Goal: Obtain resource: Obtain resource

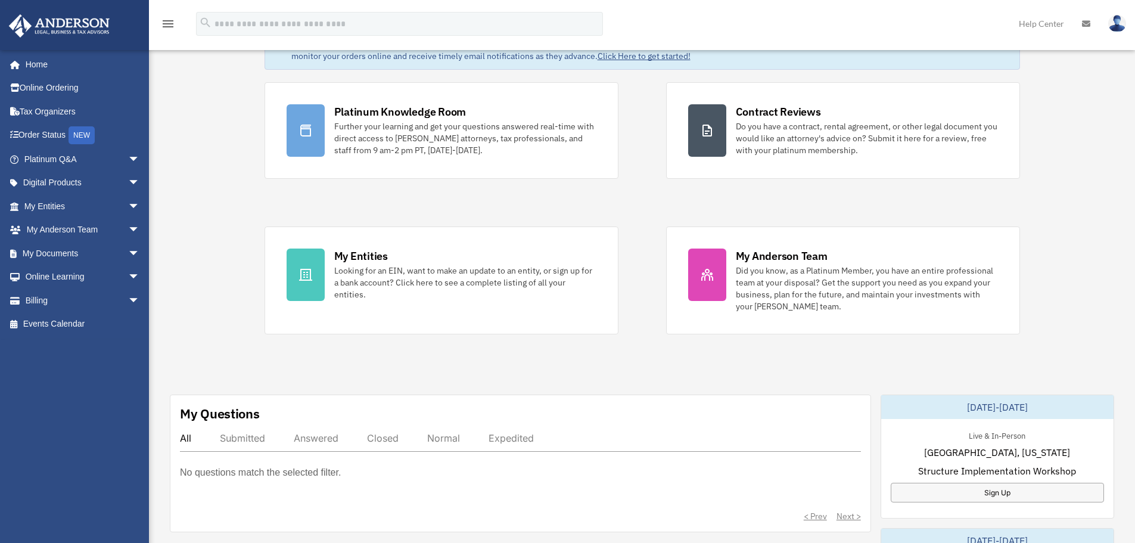
scroll to position [119, 0]
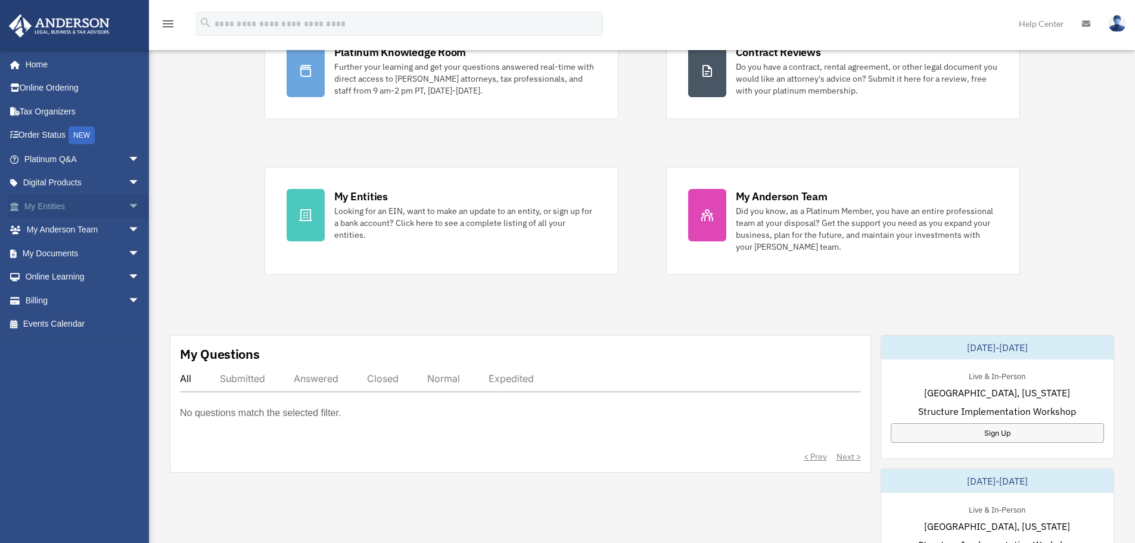
click at [128, 206] on span "arrow_drop_down" at bounding box center [140, 206] width 24 height 24
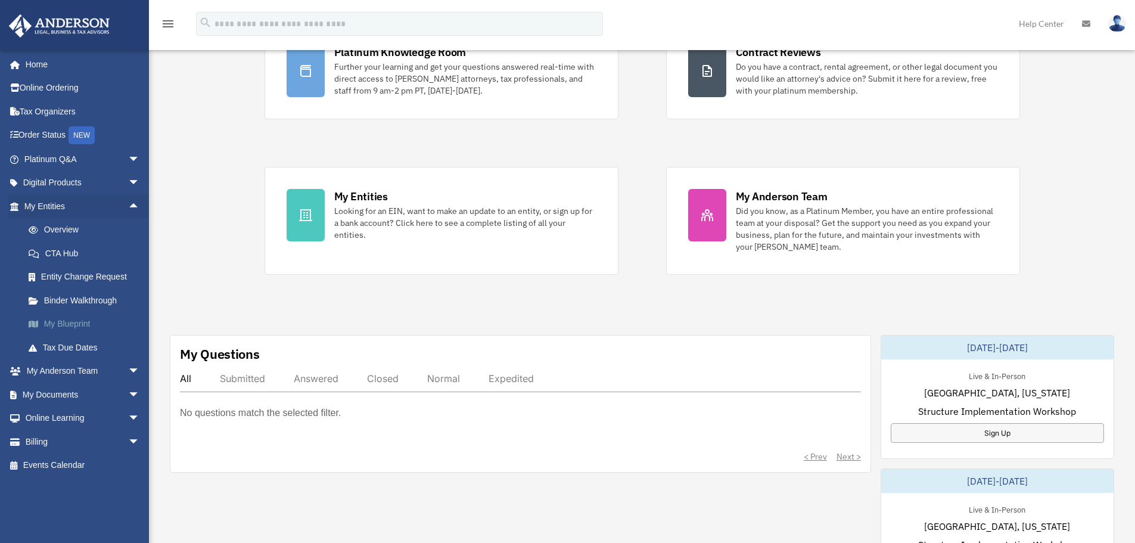
click at [79, 321] on link "My Blueprint" at bounding box center [87, 324] width 141 height 24
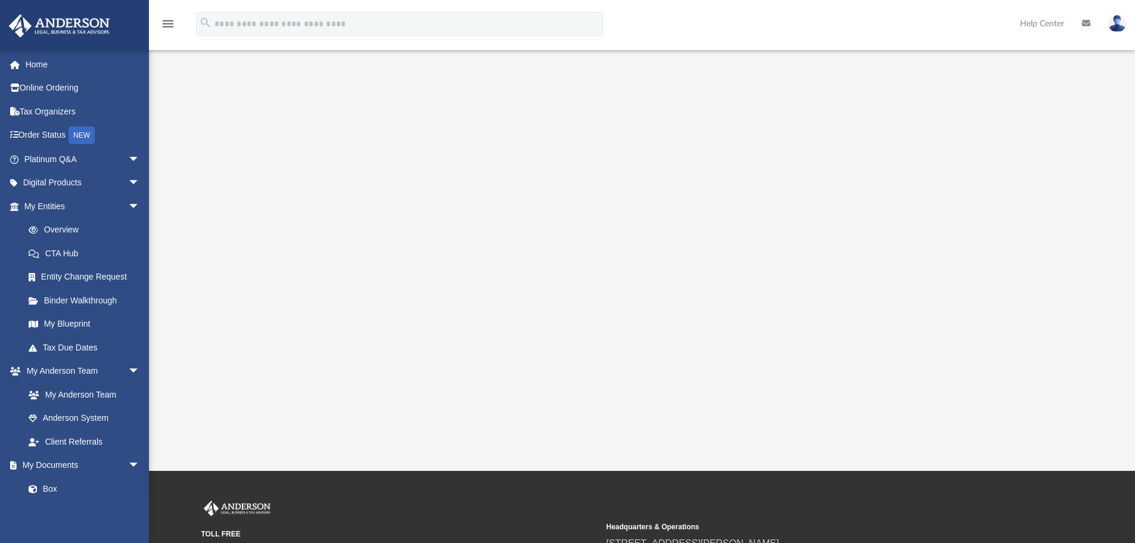
scroll to position [275, 0]
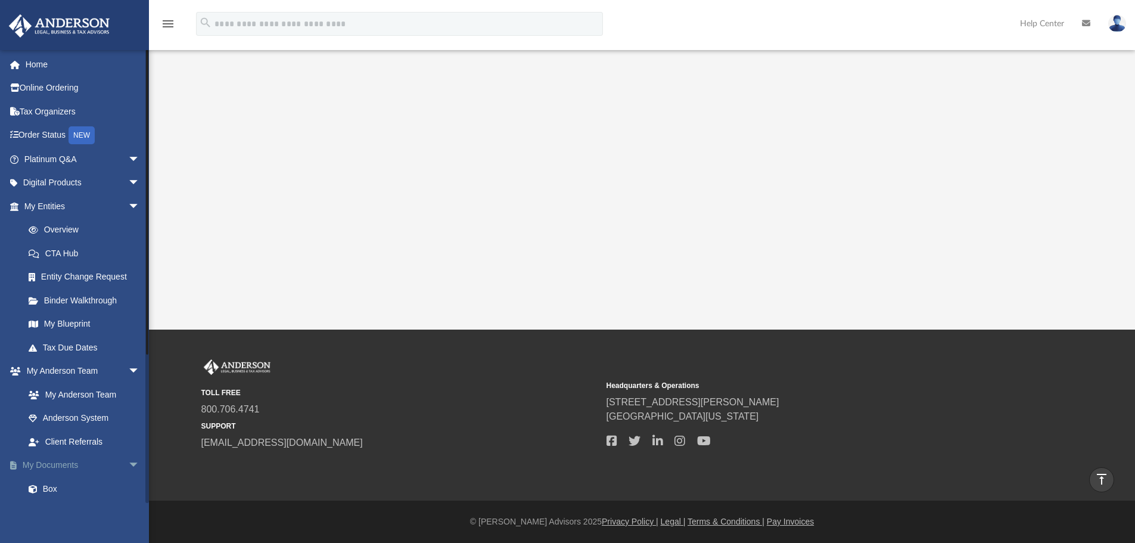
click at [128, 464] on span "arrow_drop_down" at bounding box center [140, 465] width 24 height 24
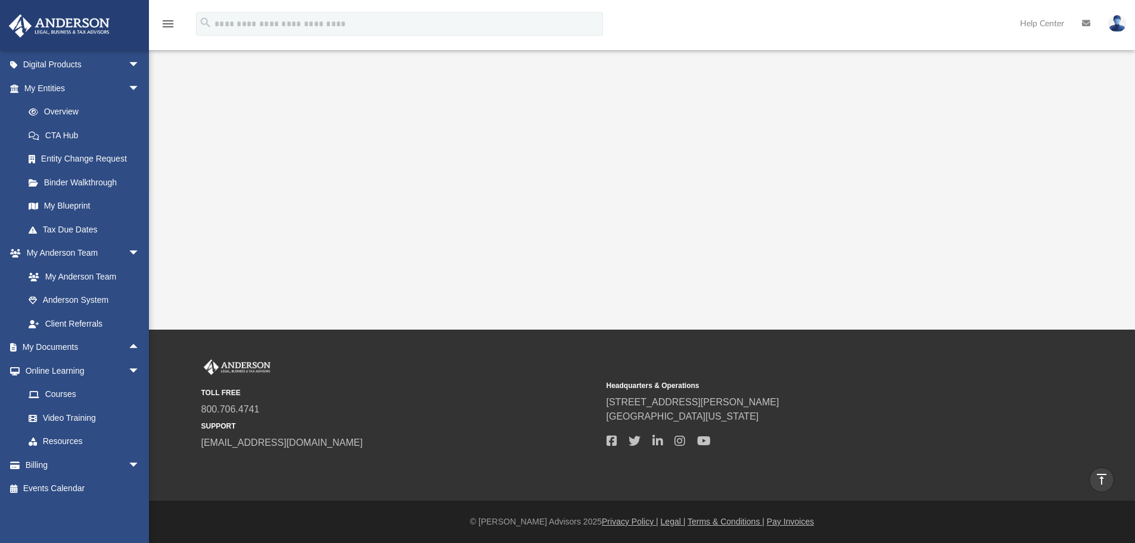
scroll to position [216, 0]
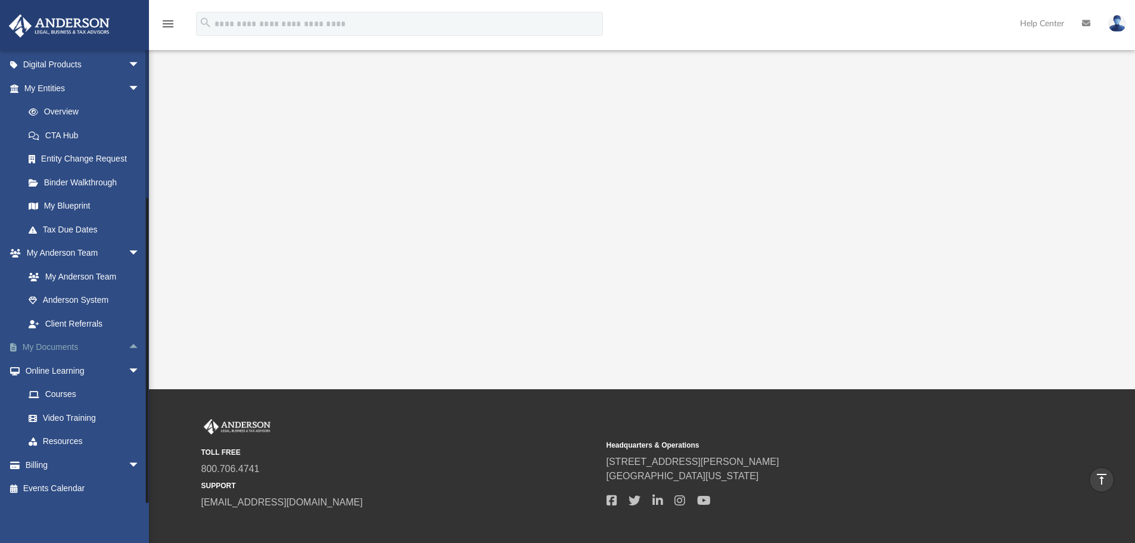
click at [128, 350] on span "arrow_drop_up" at bounding box center [140, 347] width 24 height 24
click at [80, 416] on link "Forms Library" at bounding box center [87, 418] width 141 height 24
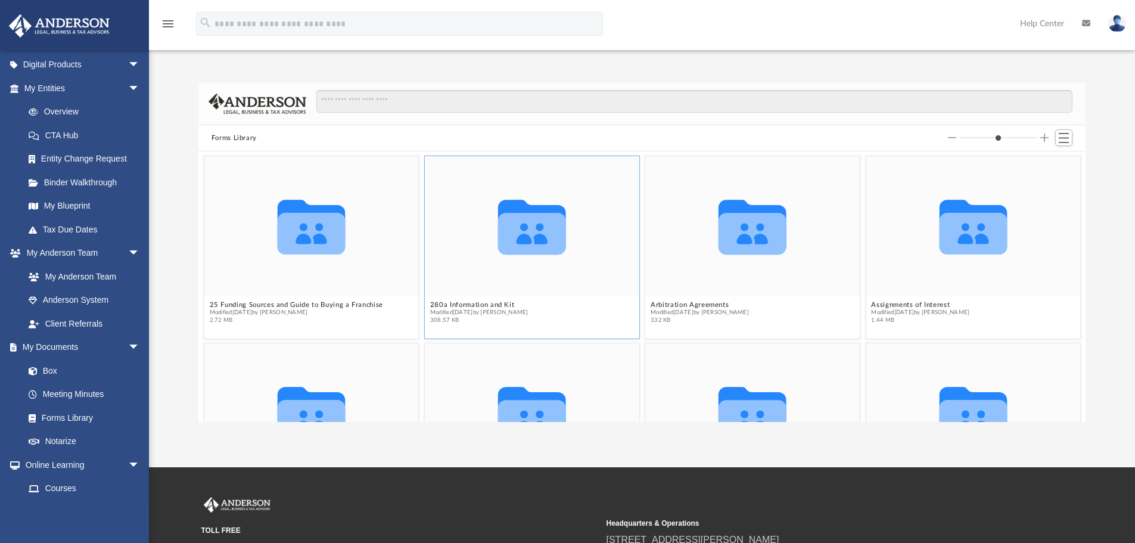
click at [524, 232] on icon "grid" at bounding box center [532, 234] width 68 height 42
click at [504, 302] on button "280a Information and Kit" at bounding box center [479, 305] width 98 height 8
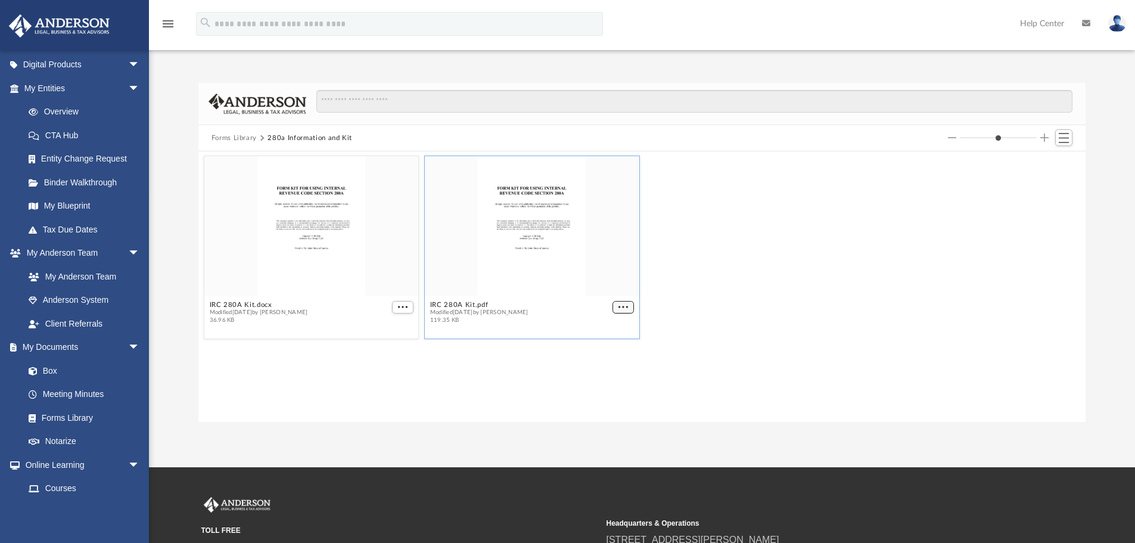
click at [626, 306] on span "More options" at bounding box center [623, 307] width 10 height 6
click at [401, 303] on button "More options" at bounding box center [402, 307] width 21 height 13
click at [391, 325] on li "Preview" at bounding box center [388, 328] width 35 height 13
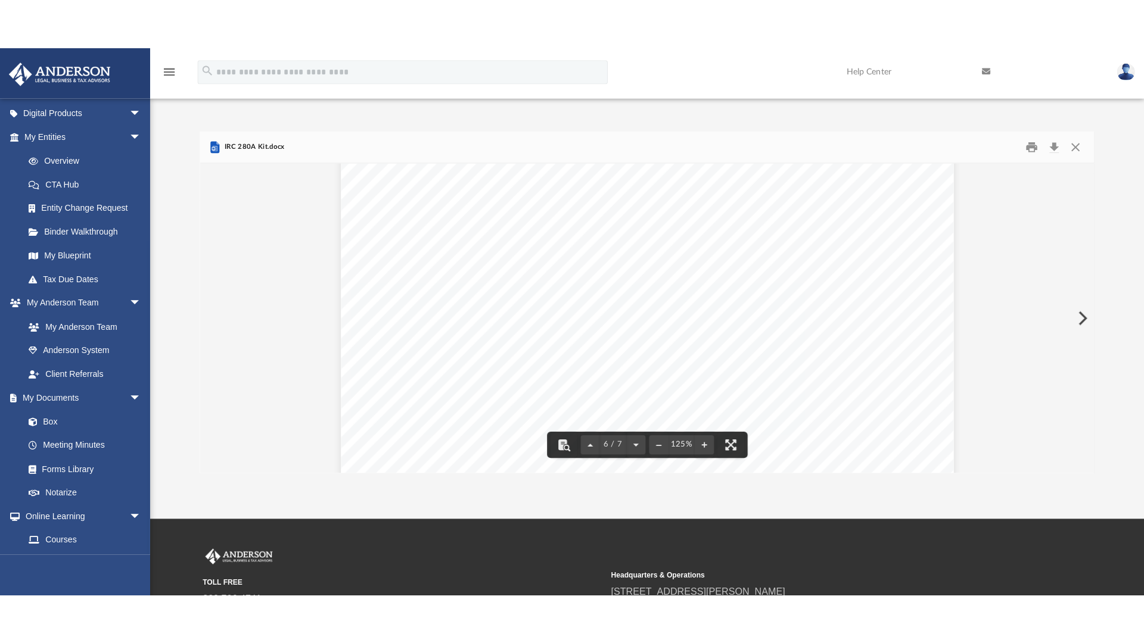
scroll to position [4349, 0]
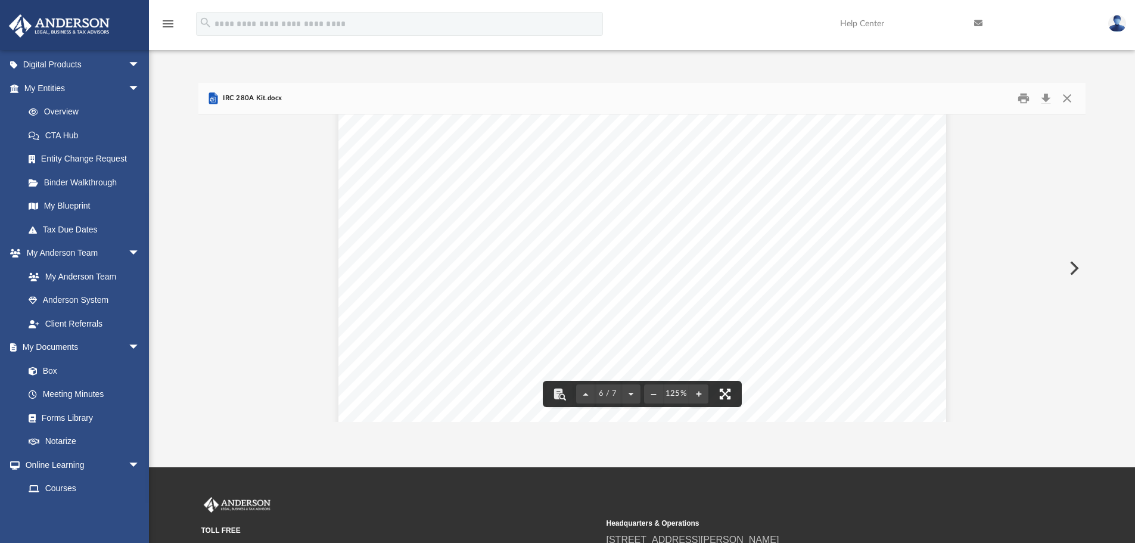
click at [733, 393] on button "File preview" at bounding box center [725, 394] width 26 height 26
click at [1029, 97] on button "Print" at bounding box center [1024, 98] width 24 height 18
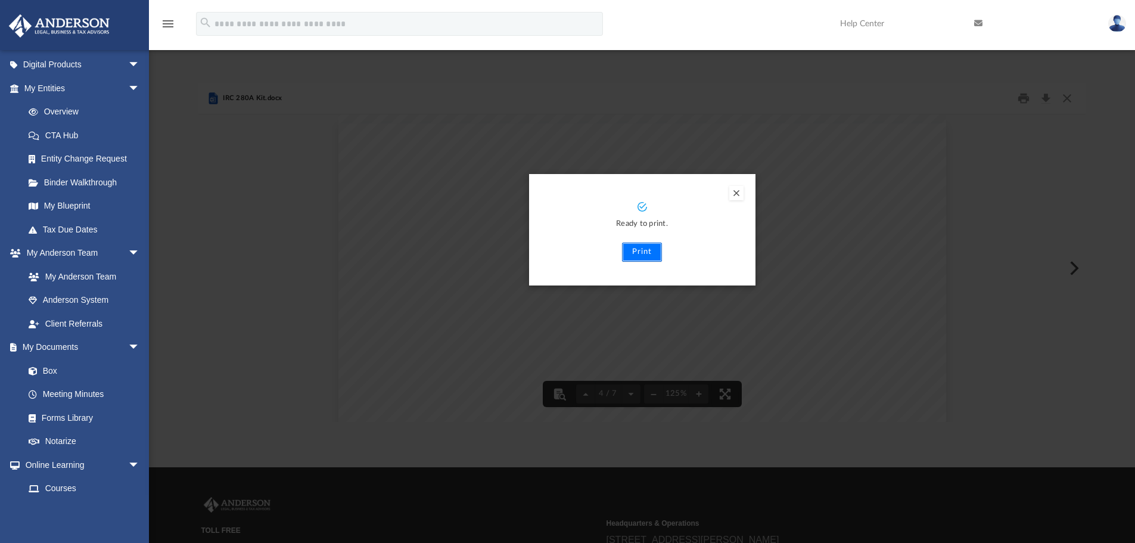
click at [637, 253] on button "Print" at bounding box center [642, 251] width 40 height 19
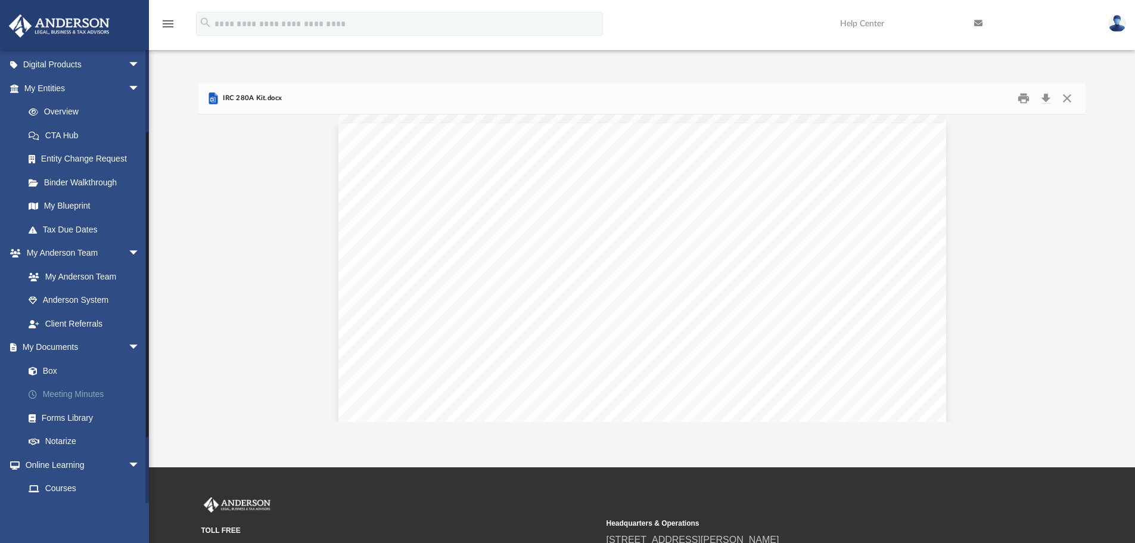
click at [93, 390] on link "Meeting Minutes" at bounding box center [87, 394] width 141 height 24
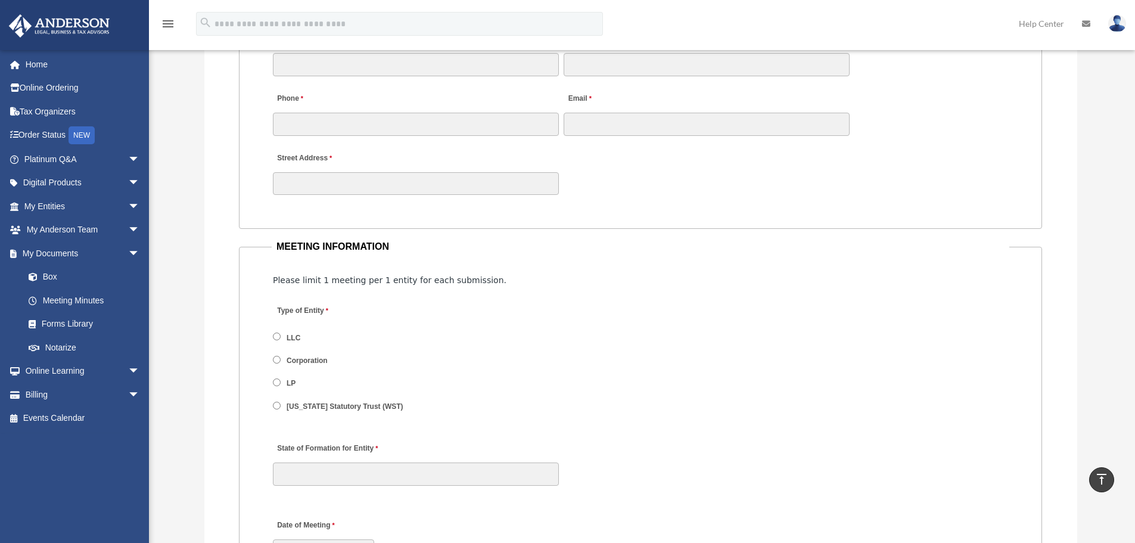
scroll to position [1191, 0]
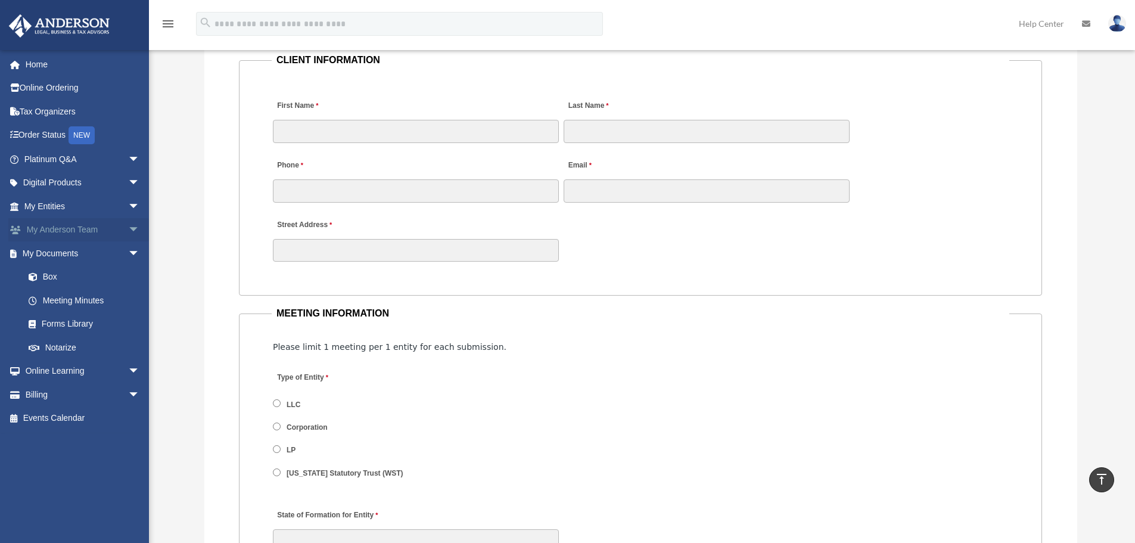
click at [128, 229] on span "arrow_drop_down" at bounding box center [140, 230] width 24 height 24
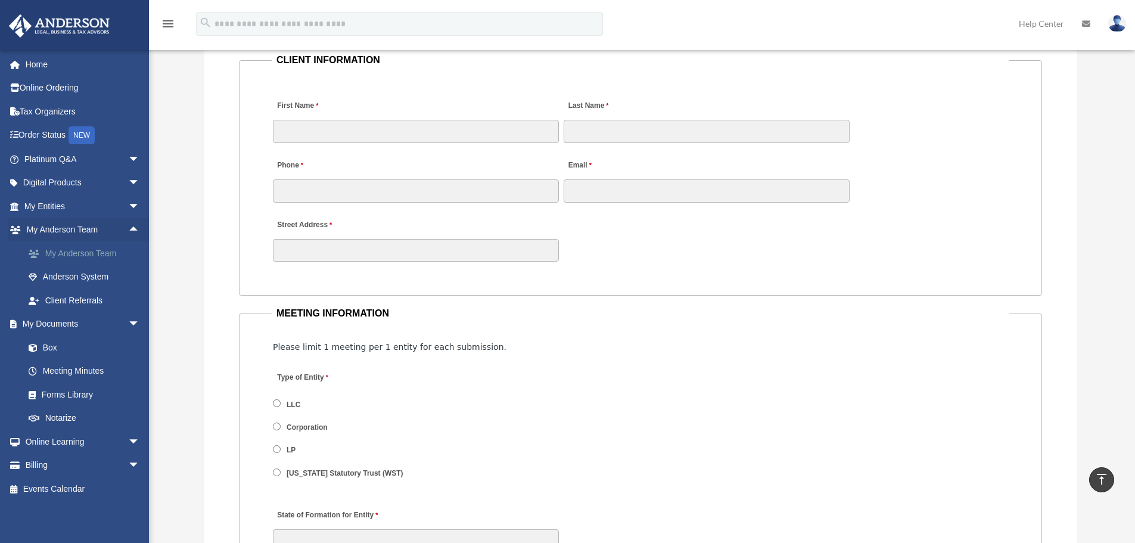
click at [107, 255] on link "My Anderson Team" at bounding box center [87, 253] width 141 height 24
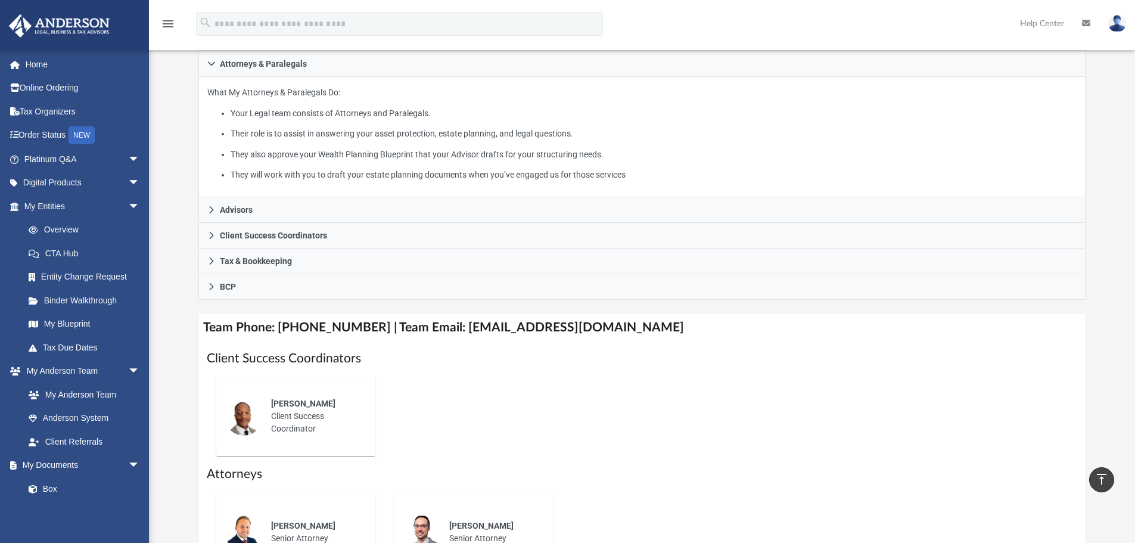
scroll to position [179, 0]
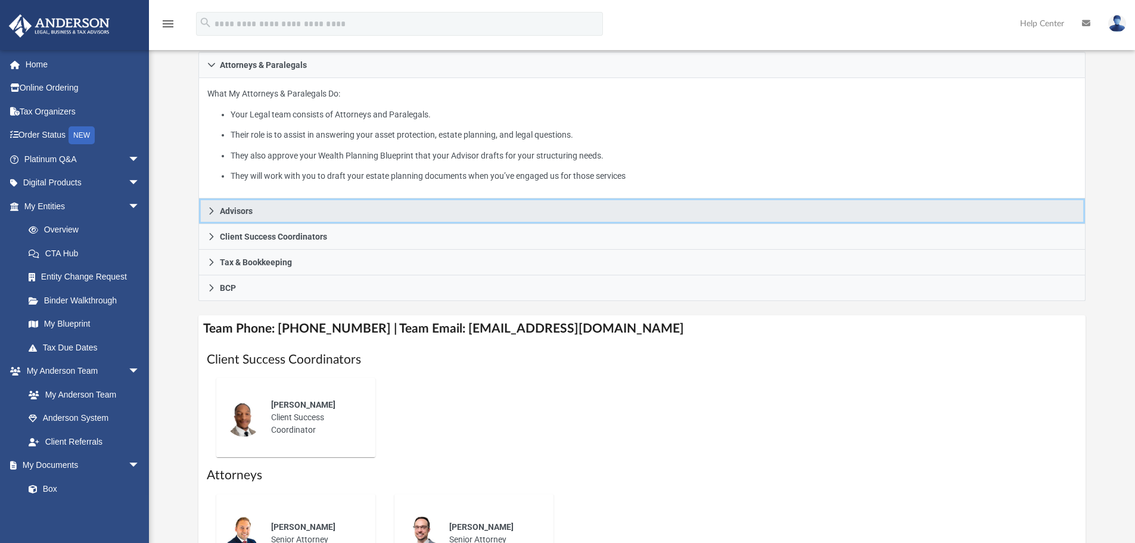
click at [233, 208] on span "Advisors" at bounding box center [236, 211] width 33 height 8
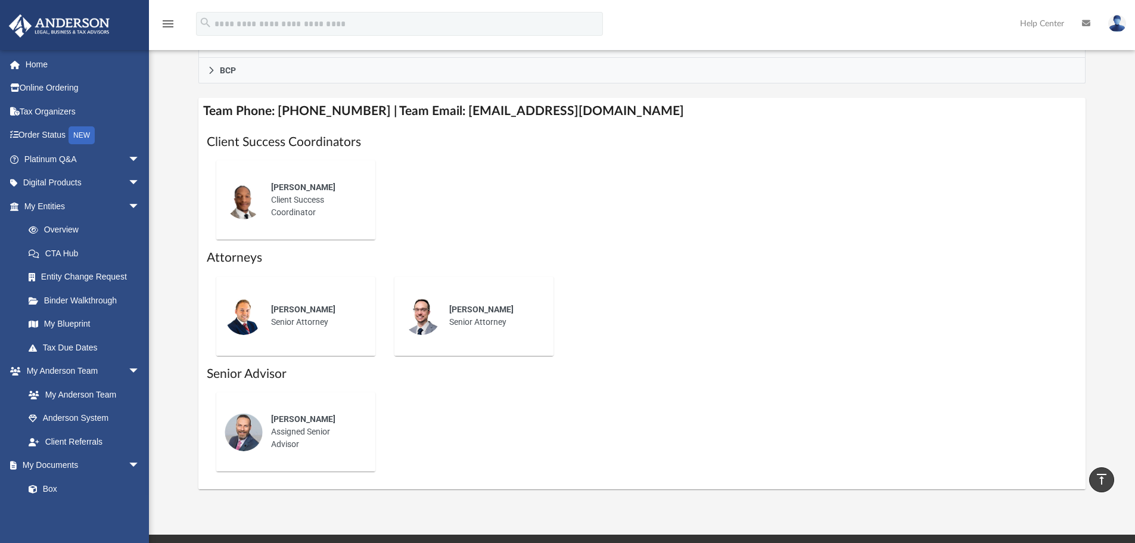
scroll to position [298, 0]
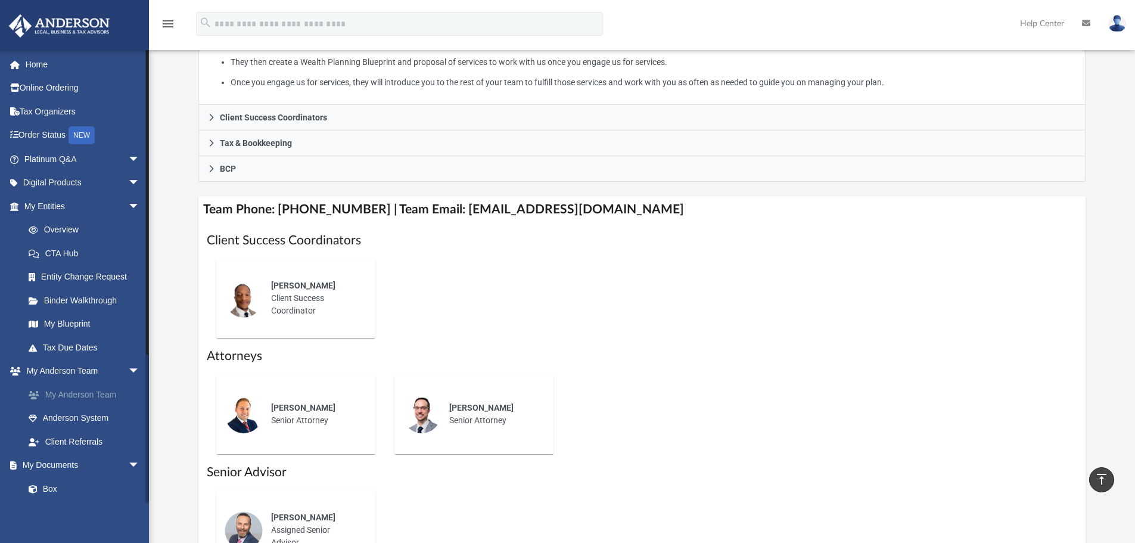
click at [69, 395] on link "My Anderson Team" at bounding box center [87, 394] width 141 height 24
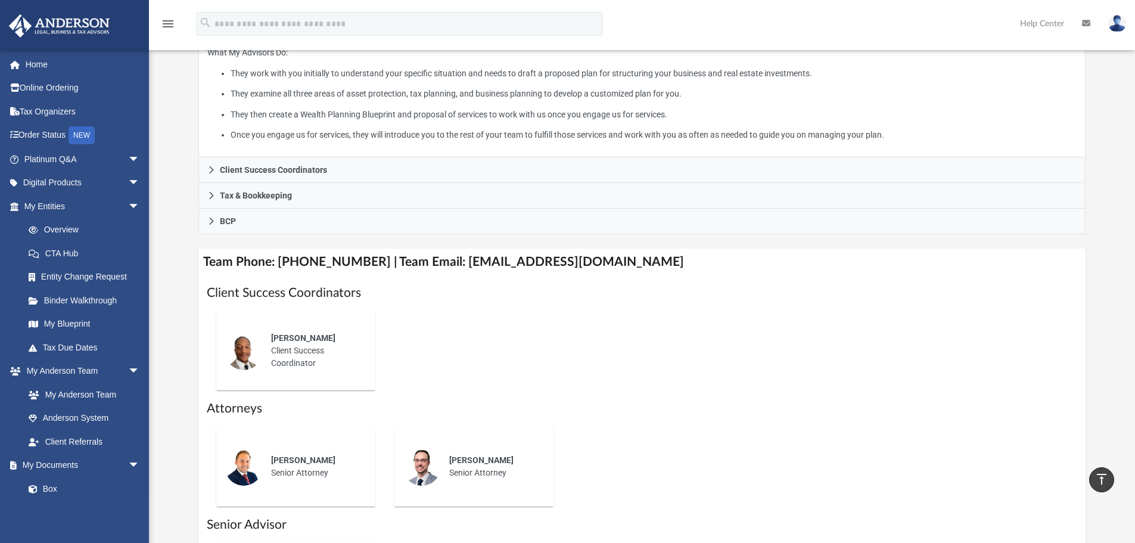
scroll to position [119, 0]
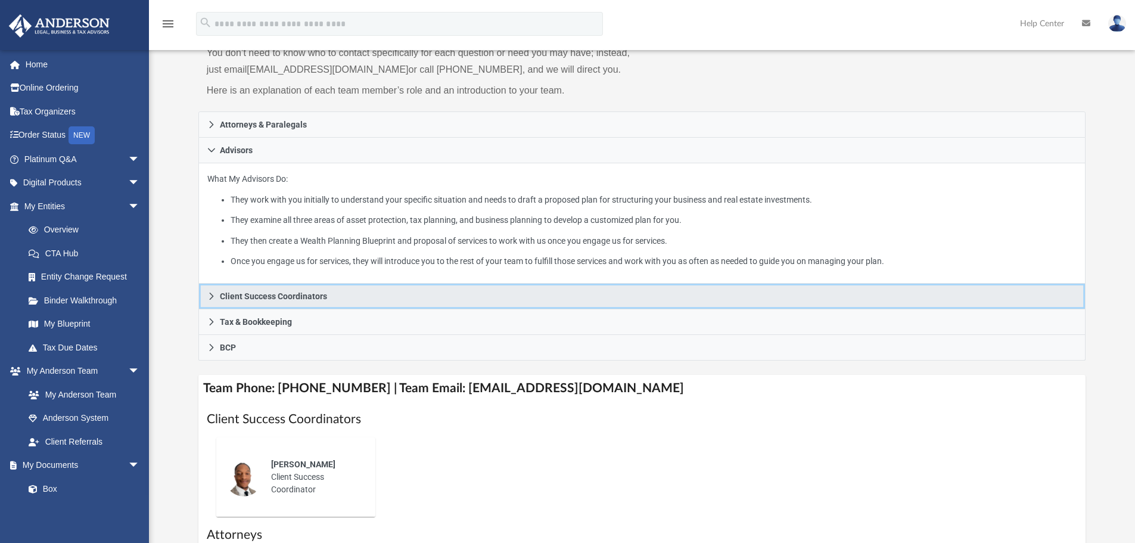
click at [208, 299] on icon at bounding box center [211, 296] width 8 height 8
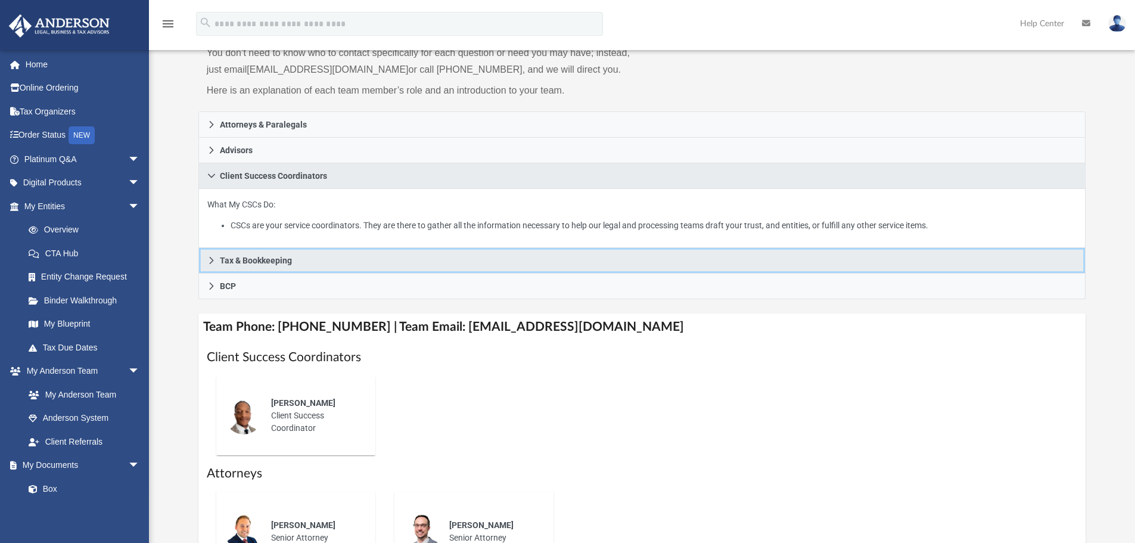
click at [220, 260] on span "Tax & Bookkeeping" at bounding box center [256, 260] width 72 height 8
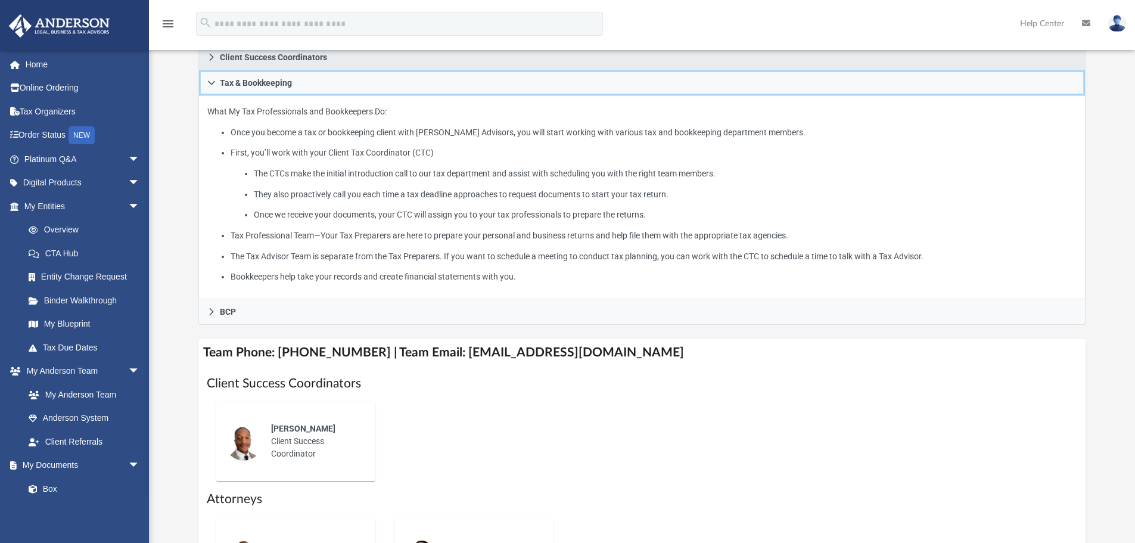
scroll to position [238, 0]
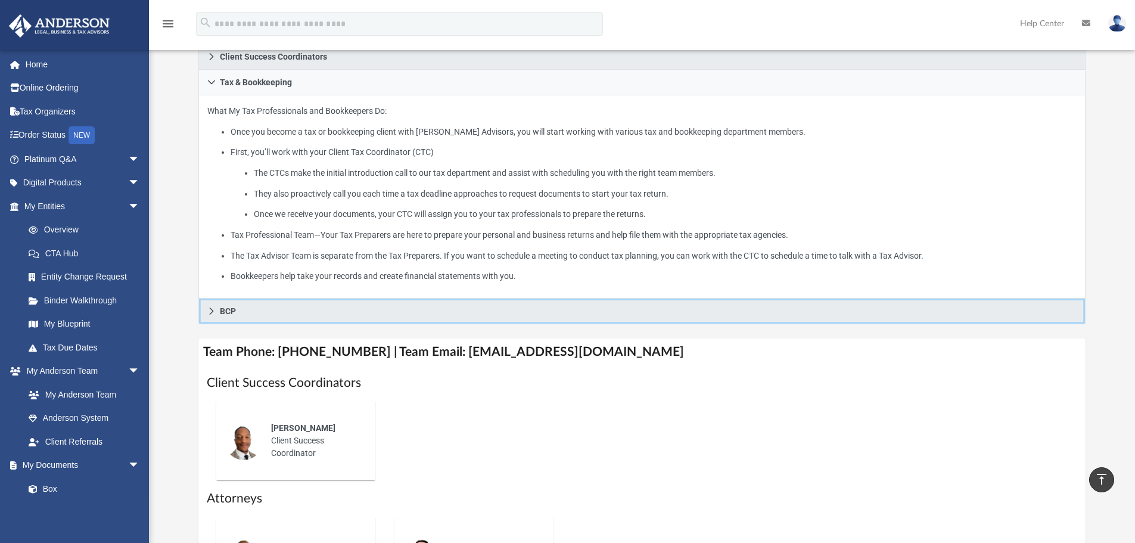
click at [222, 310] on span "BCP" at bounding box center [228, 311] width 16 height 8
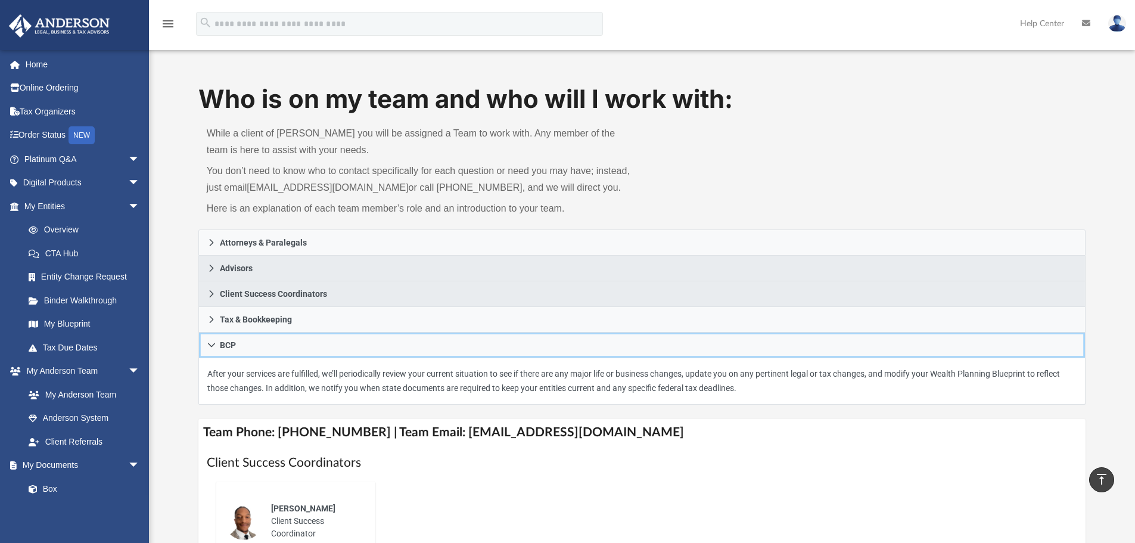
scroll to position [0, 0]
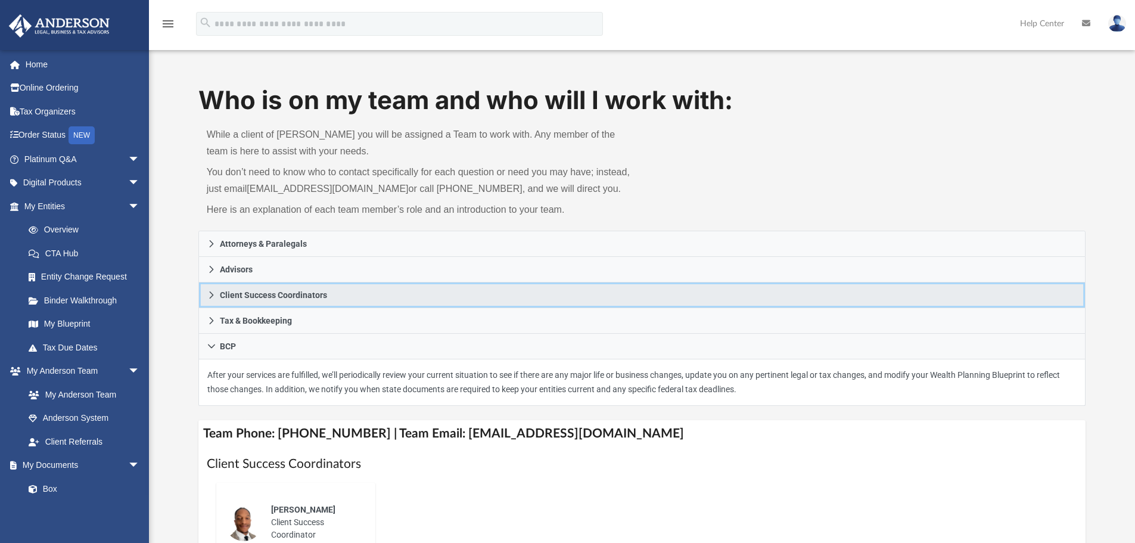
click at [216, 294] on link "Client Success Coordinators" at bounding box center [642, 295] width 888 height 26
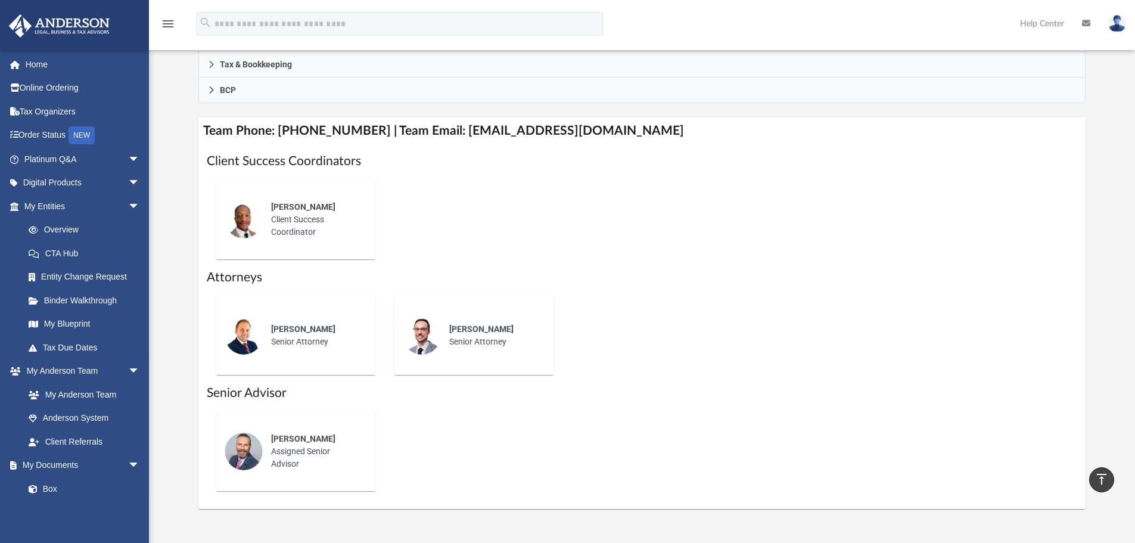
scroll to position [298, 0]
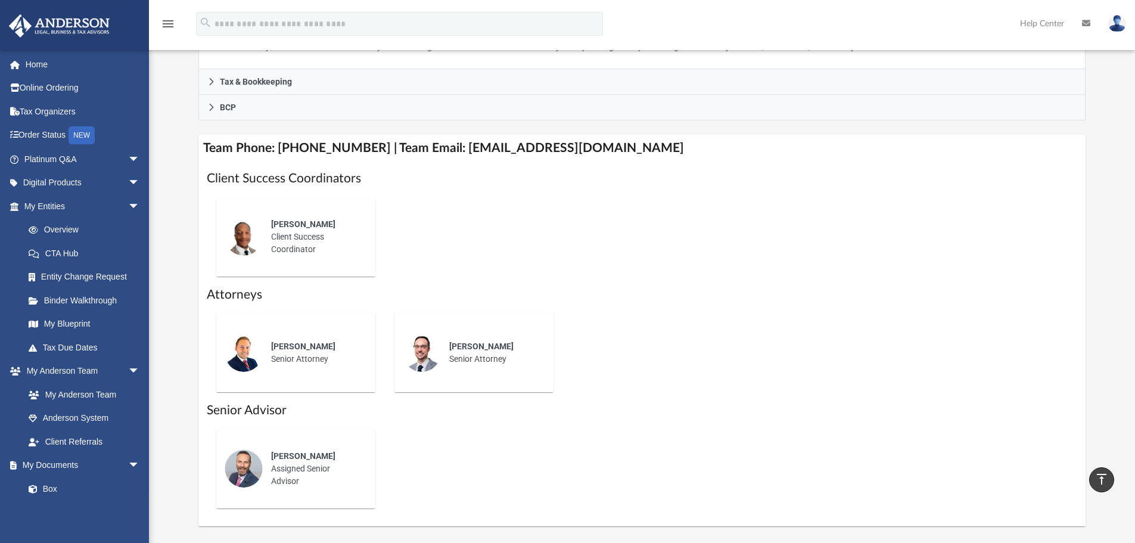
click at [248, 234] on img at bounding box center [244, 236] width 38 height 38
click at [303, 229] on span "[PERSON_NAME]" at bounding box center [303, 224] width 64 height 10
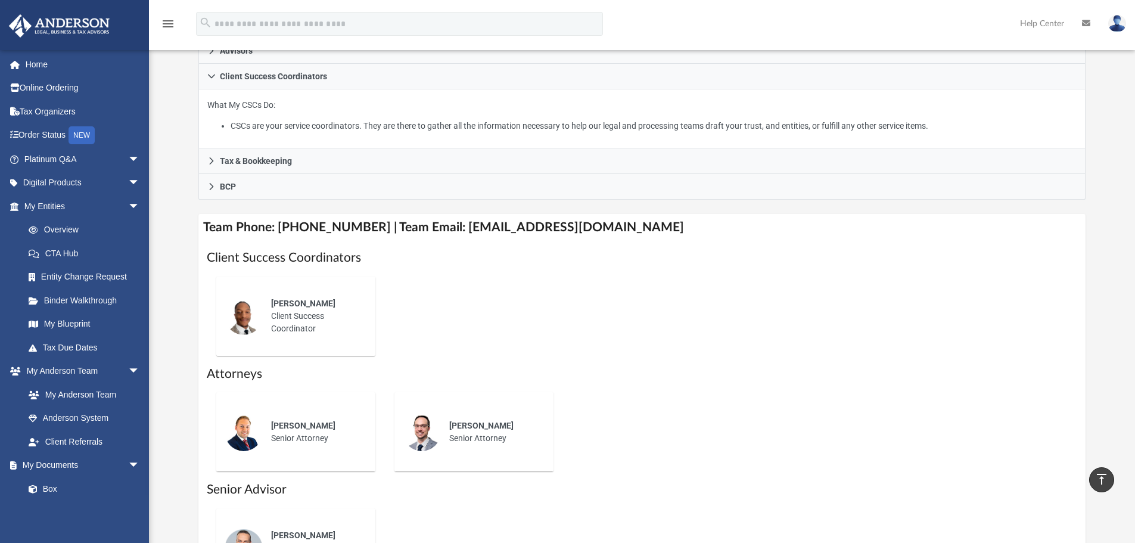
scroll to position [60, 0]
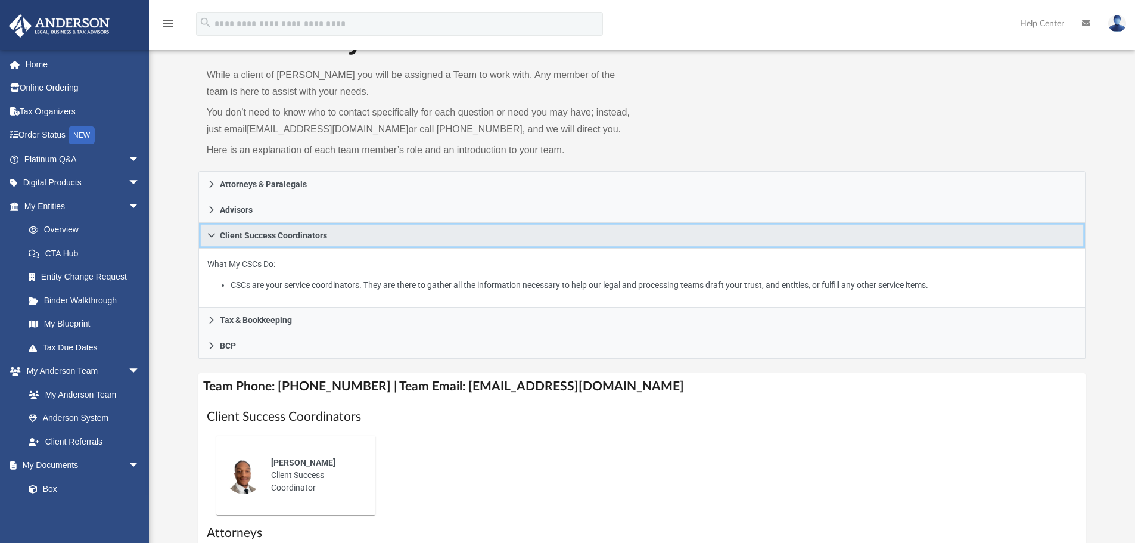
click at [208, 236] on icon at bounding box center [211, 235] width 8 height 8
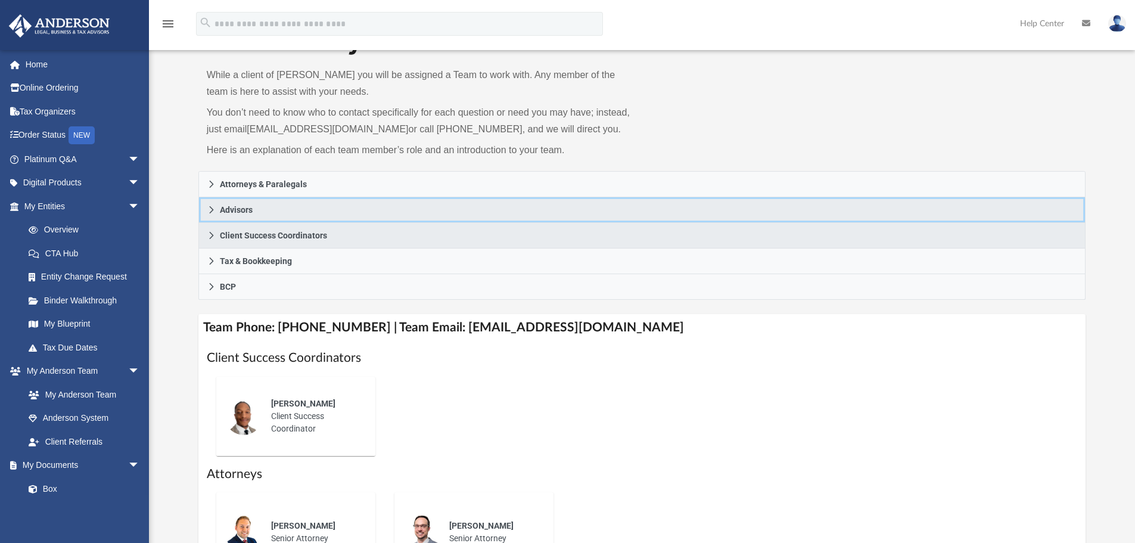
click at [237, 211] on span "Advisors" at bounding box center [236, 210] width 33 height 8
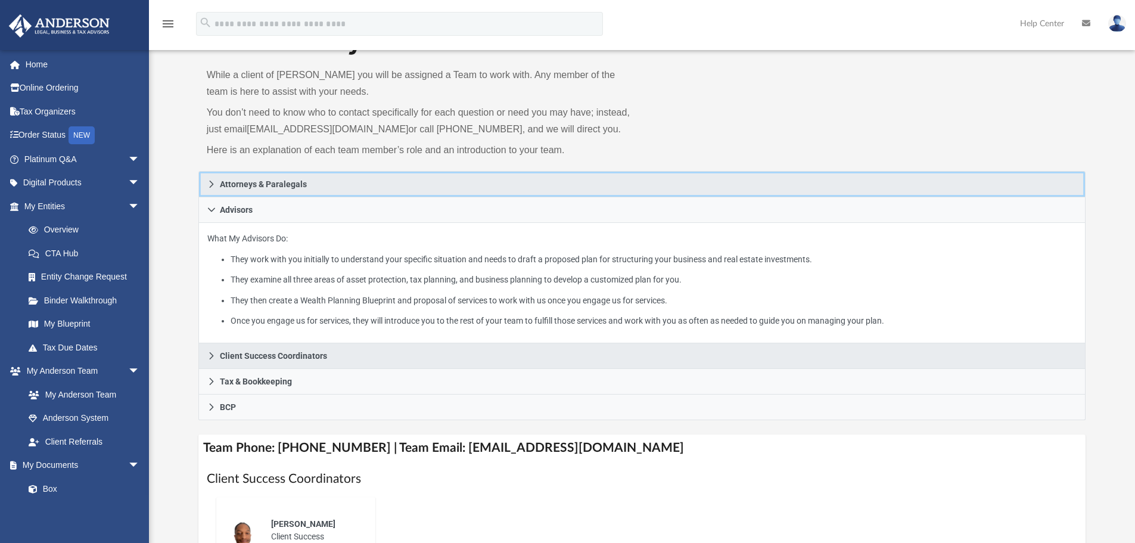
click at [240, 186] on span "Attorneys & Paralegals" at bounding box center [263, 184] width 87 height 8
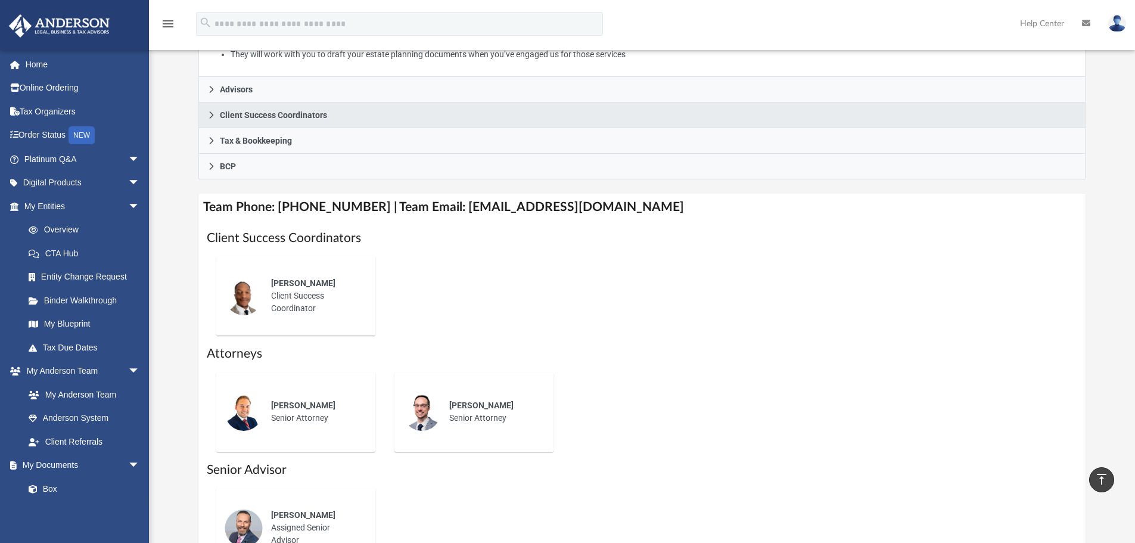
scroll to position [298, 0]
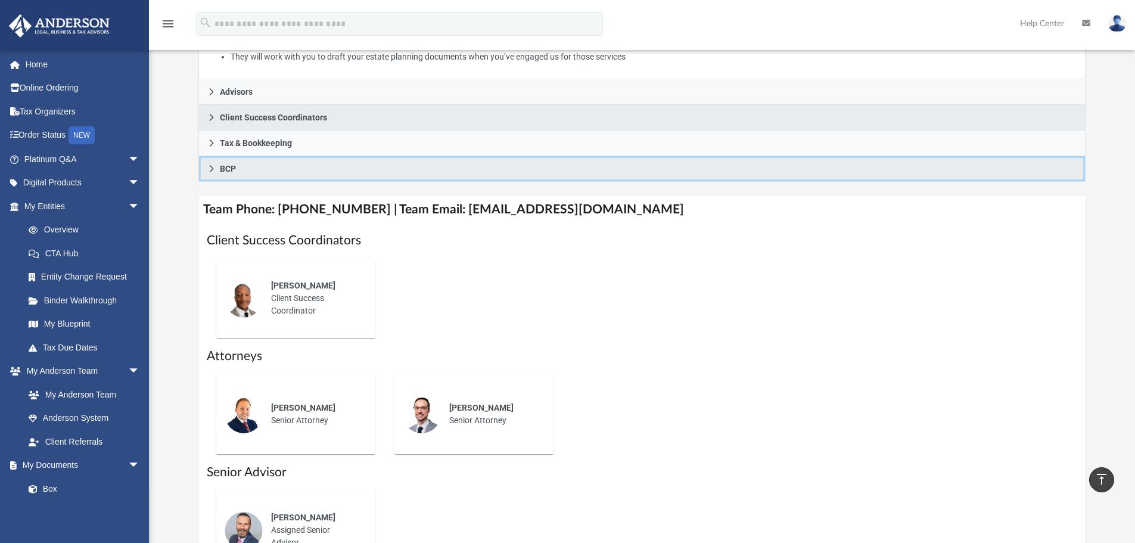
click at [225, 168] on span "BCP" at bounding box center [228, 168] width 16 height 8
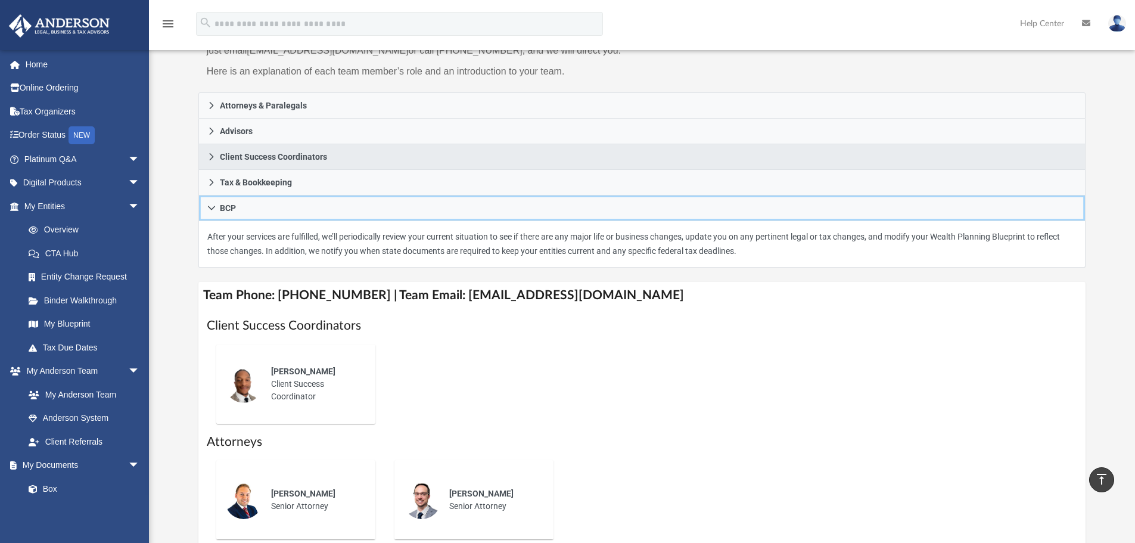
scroll to position [119, 0]
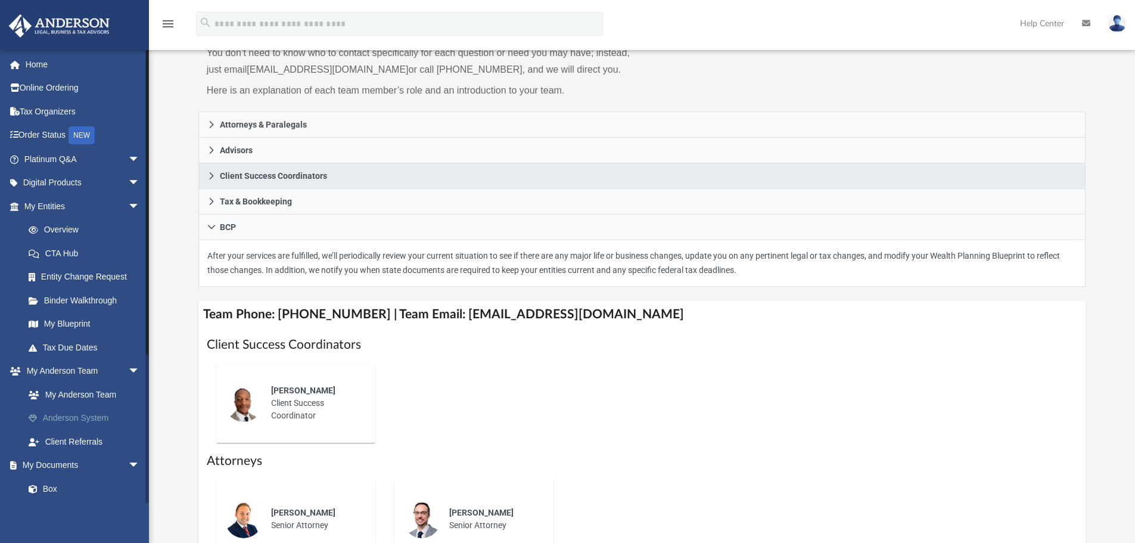
click at [73, 419] on link "Anderson System" at bounding box center [87, 418] width 141 height 24
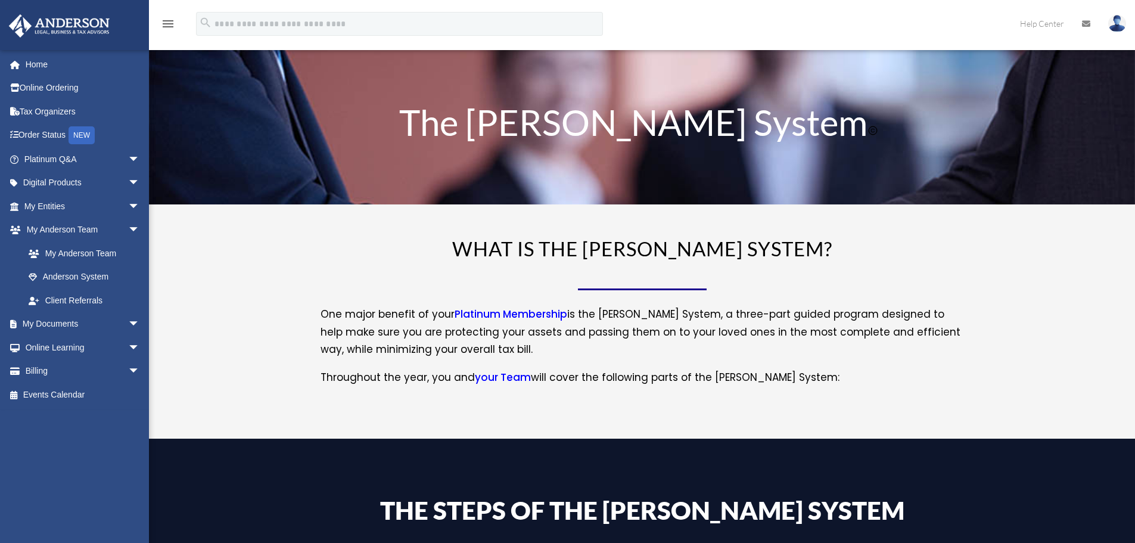
click at [518, 373] on link "your Team" at bounding box center [503, 380] width 56 height 20
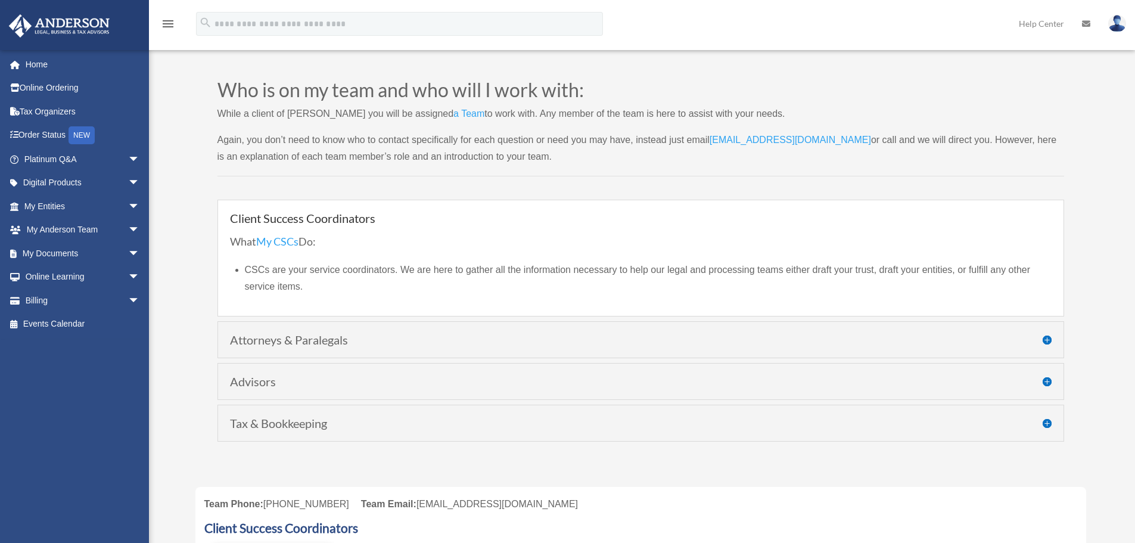
click at [296, 344] on h4 "Attorneys & Paralegals" at bounding box center [640, 340] width 821 height 12
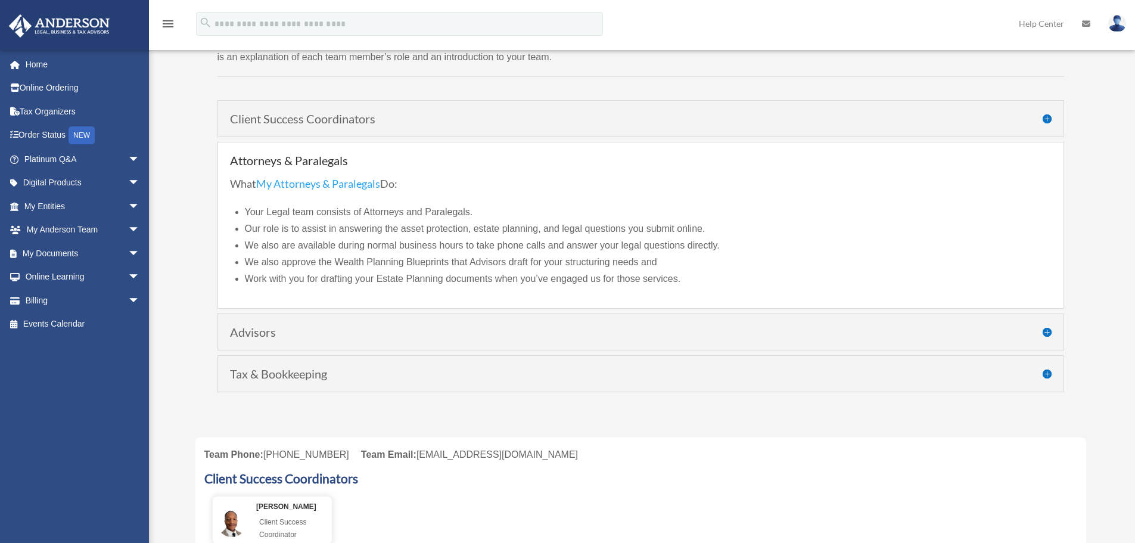
scroll to position [119, 0]
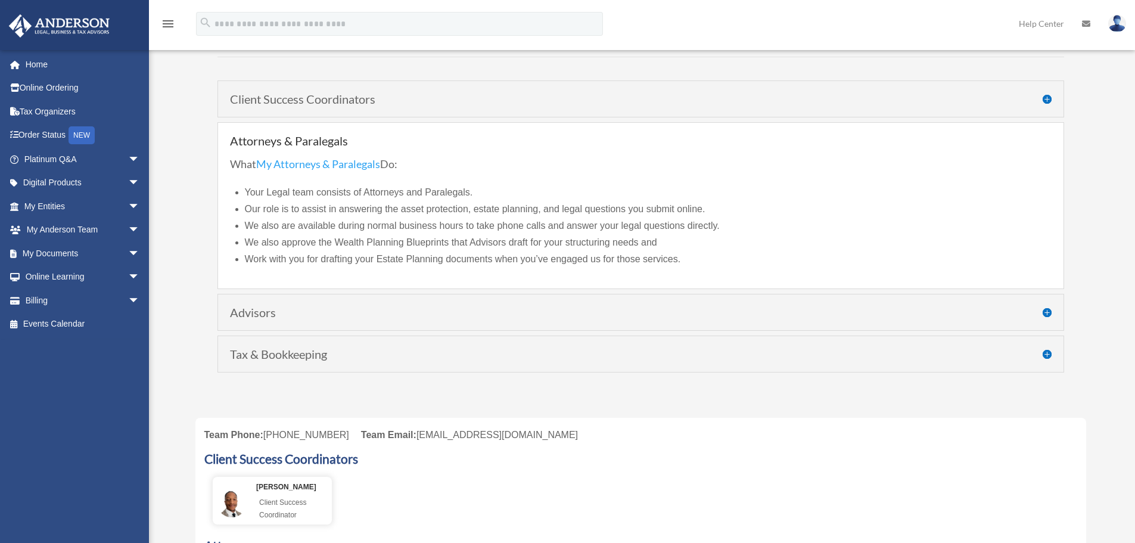
click at [307, 318] on div "Advisors What My Advisors Do: We work with you initially to understand your spe…" at bounding box center [640, 312] width 846 height 37
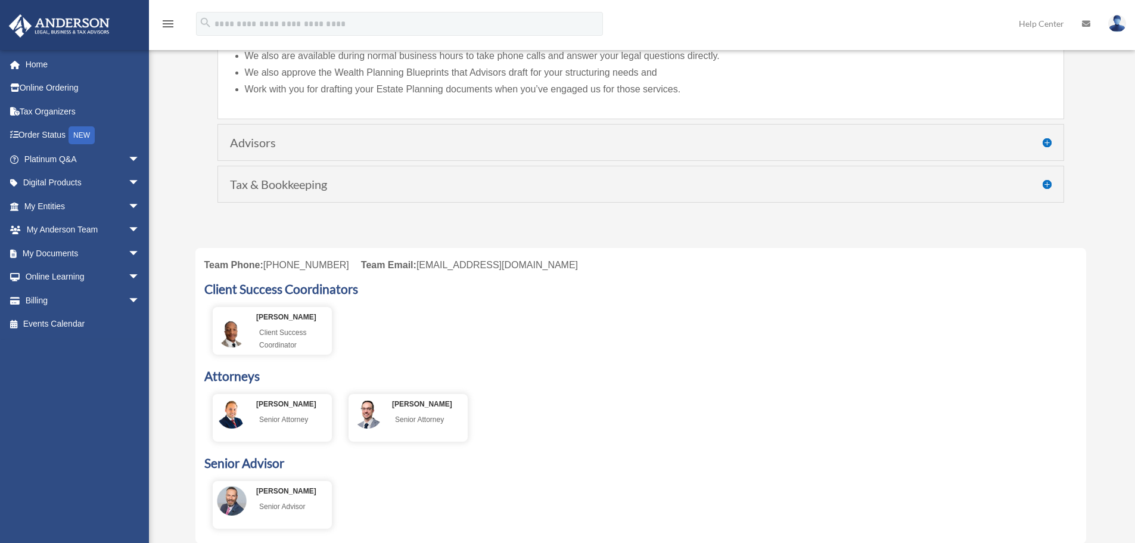
scroll to position [357, 0]
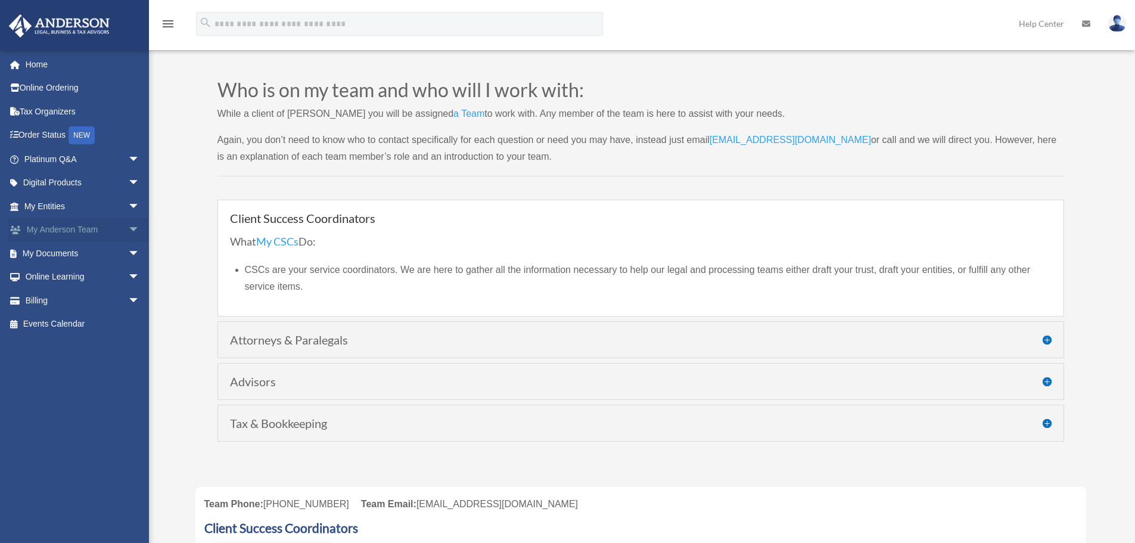
click at [128, 226] on span "arrow_drop_down" at bounding box center [140, 230] width 24 height 24
click at [78, 254] on link "My Anderson Team" at bounding box center [87, 253] width 141 height 24
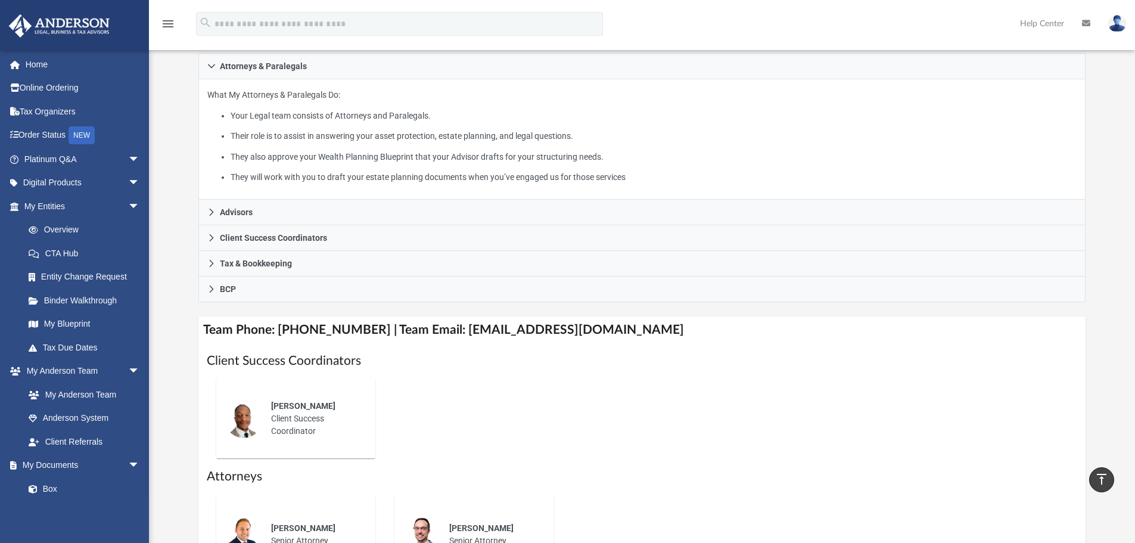
scroll to position [119, 0]
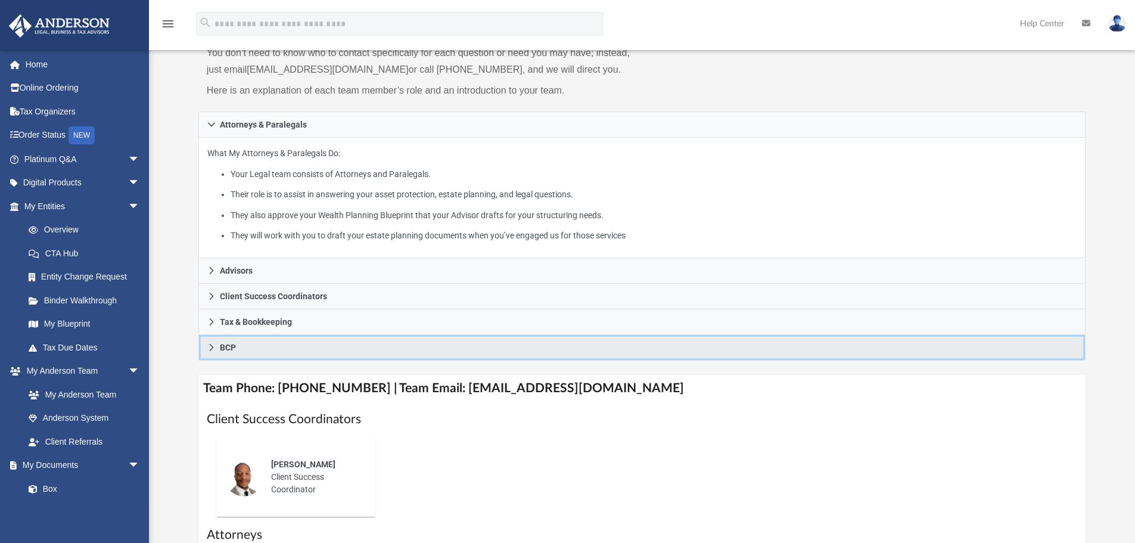
click at [213, 347] on icon at bounding box center [211, 347] width 4 height 7
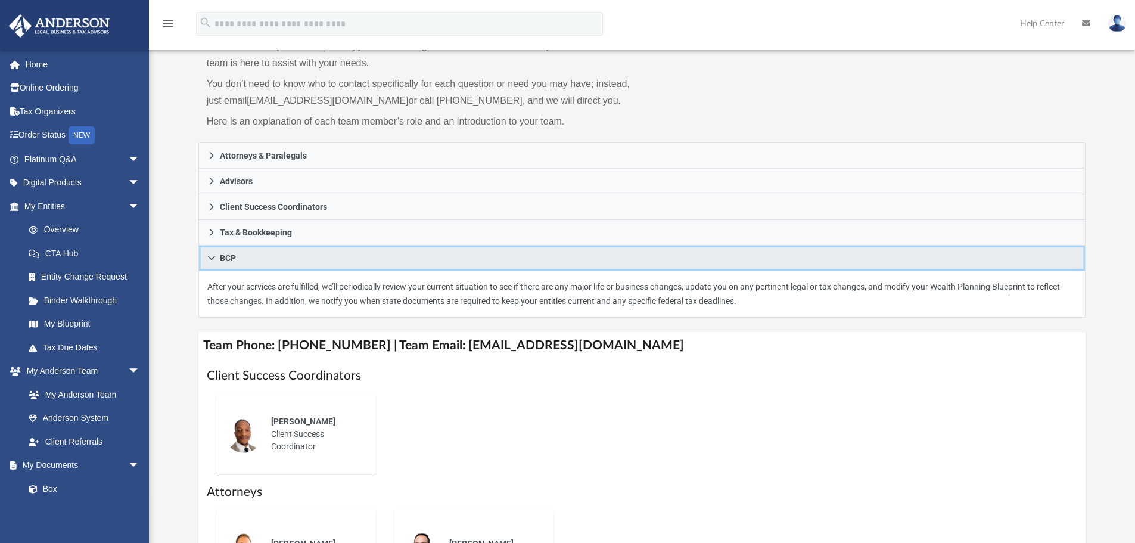
scroll to position [60, 0]
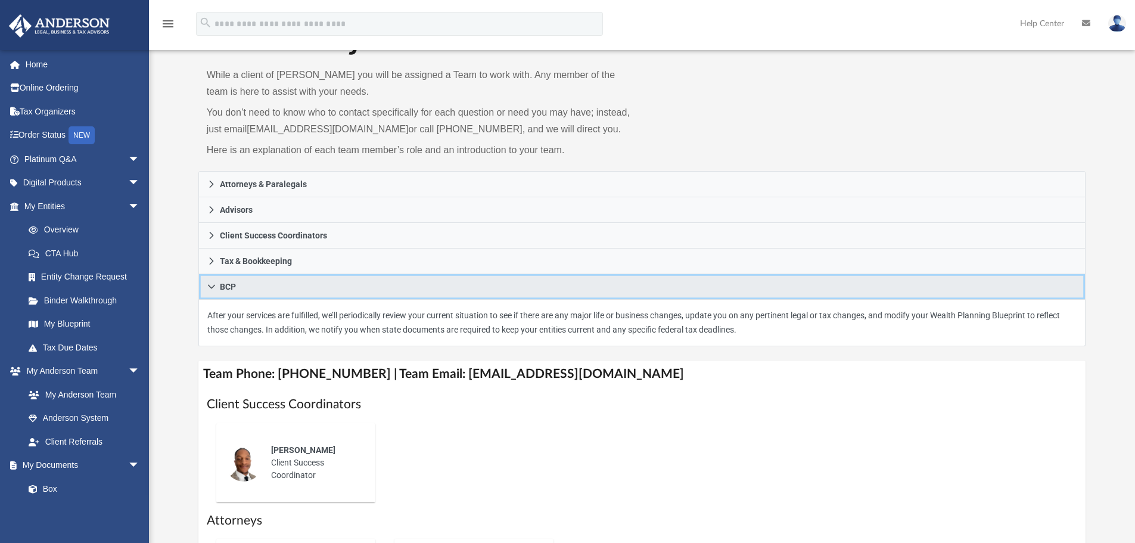
click at [213, 281] on link "BCP" at bounding box center [642, 287] width 888 height 26
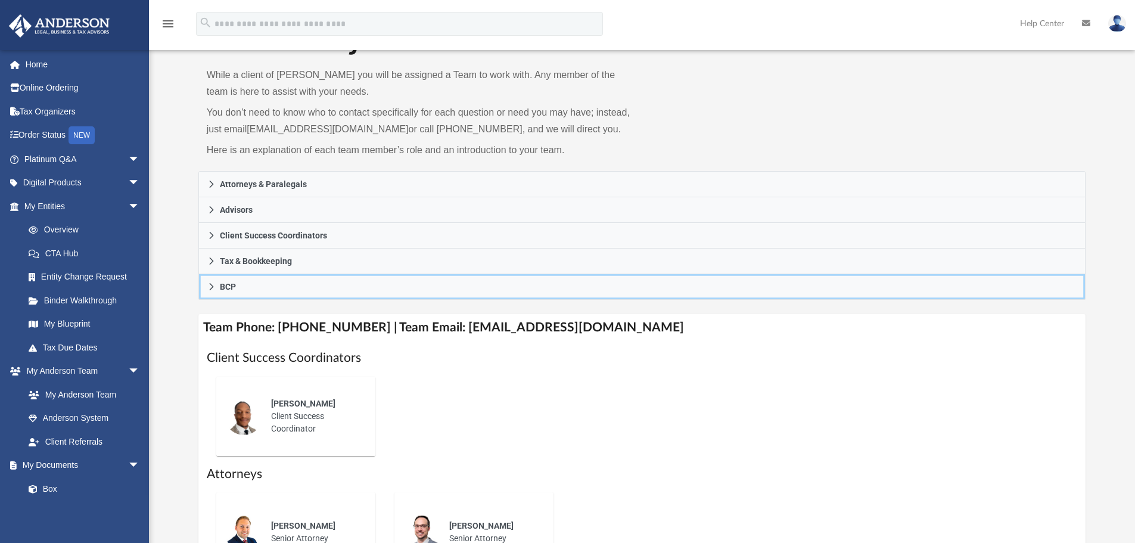
scroll to position [0, 0]
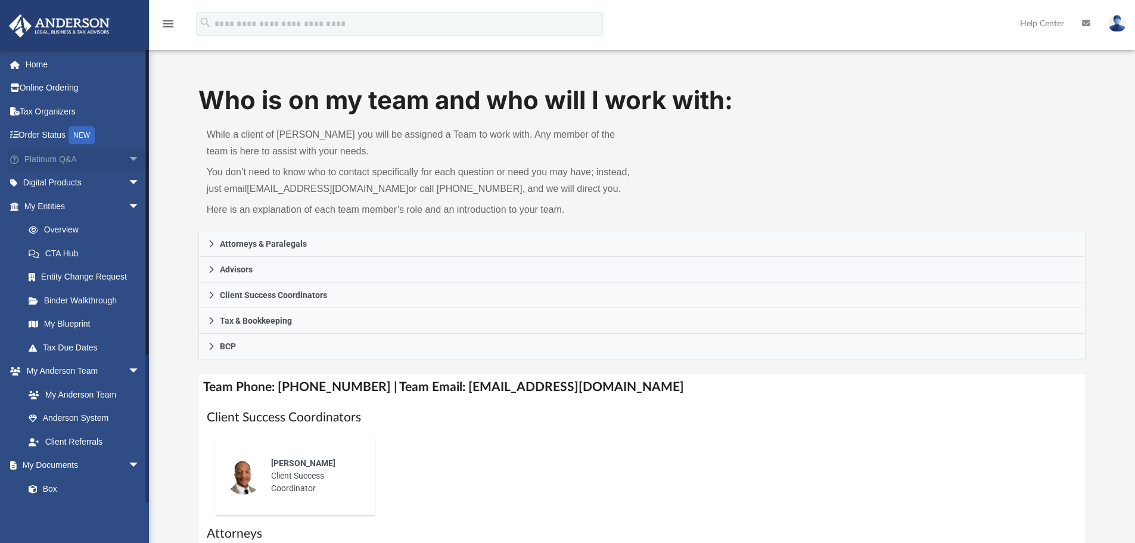
click at [130, 159] on span "arrow_drop_down" at bounding box center [140, 159] width 24 height 24
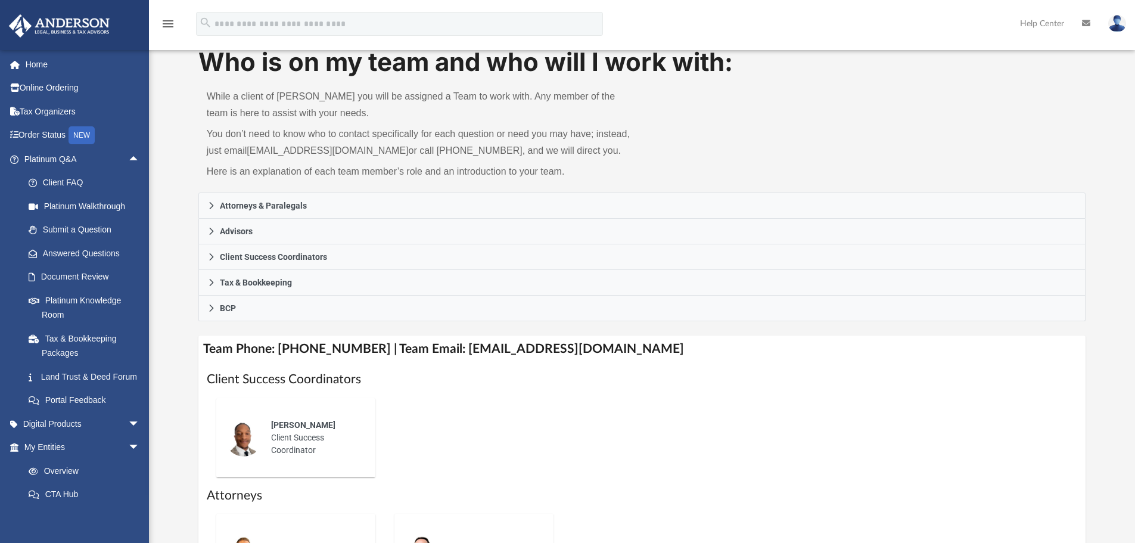
scroll to position [60, 0]
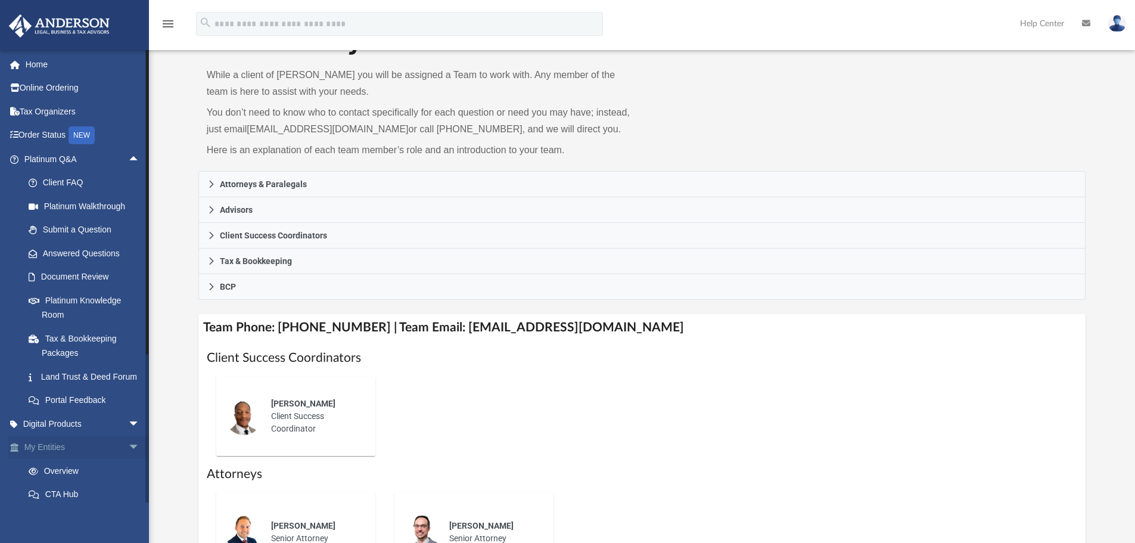
click at [100, 459] on link "My Entities arrow_drop_down" at bounding box center [83, 447] width 150 height 24
click at [128, 460] on span "arrow_drop_down" at bounding box center [140, 447] width 24 height 24
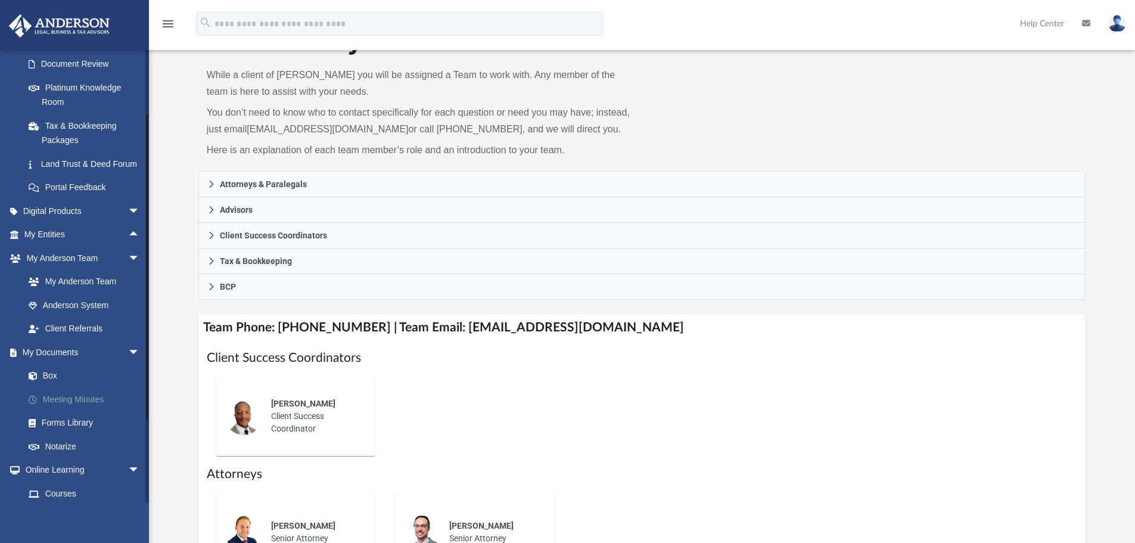
scroll to position [238, 0]
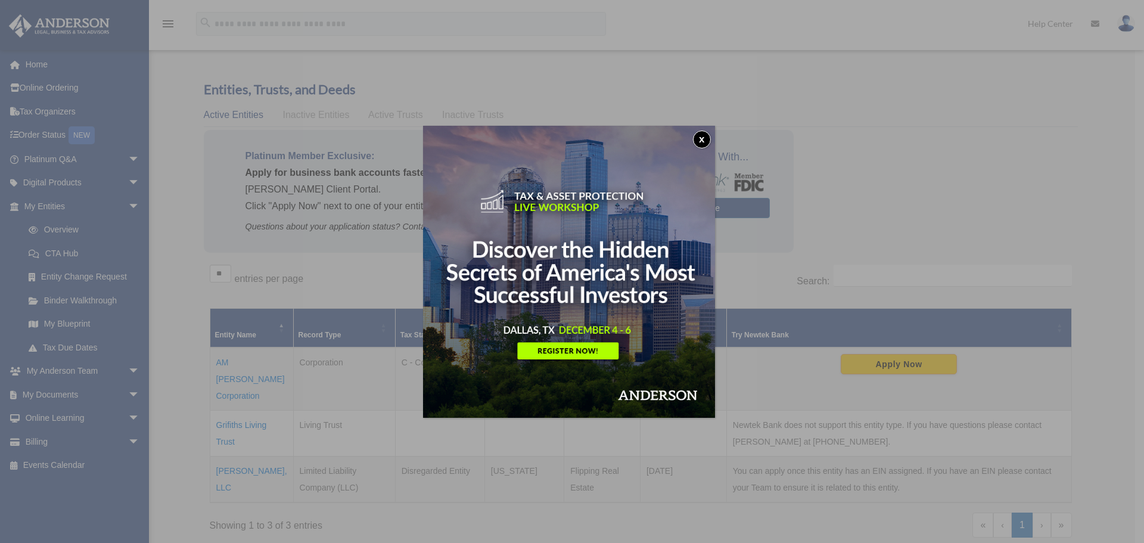
click at [695, 137] on img at bounding box center [569, 272] width 292 height 292
click at [707, 137] on button "x" at bounding box center [702, 139] width 18 height 18
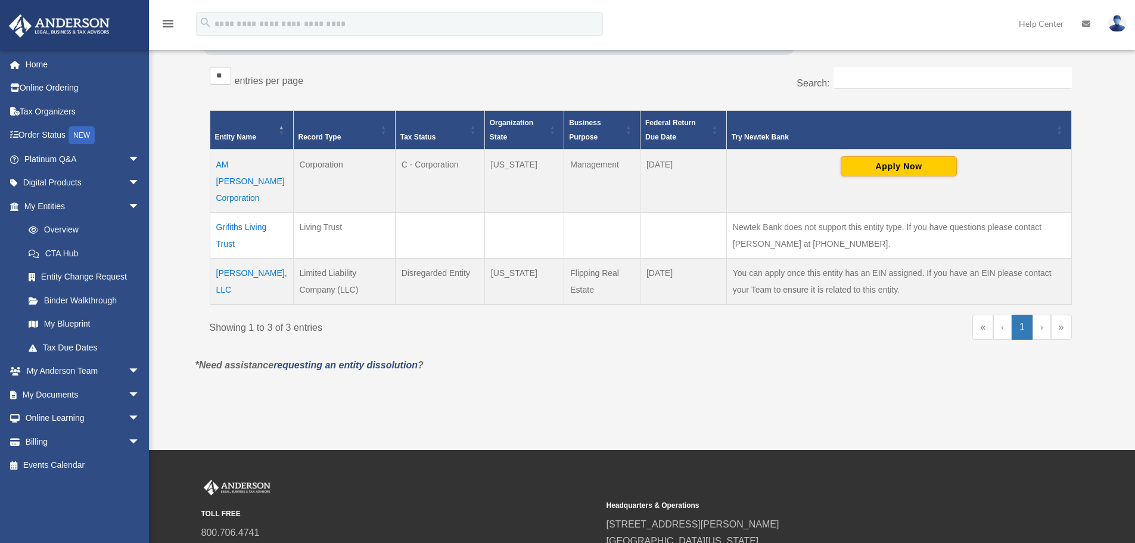
scroll to position [179, 0]
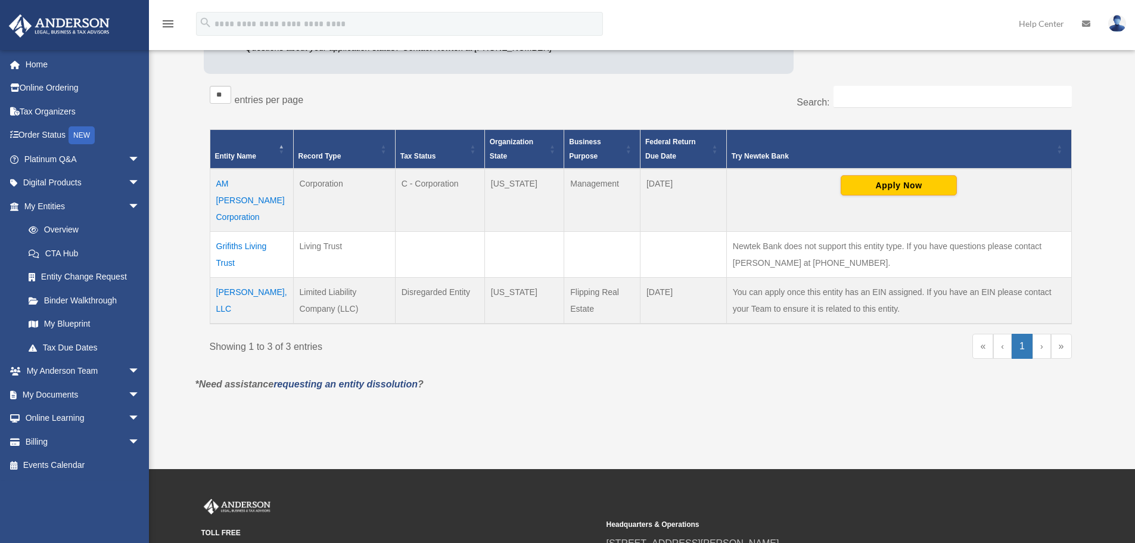
click at [248, 232] on td "Grifiths Living Trust" at bounding box center [251, 255] width 83 height 46
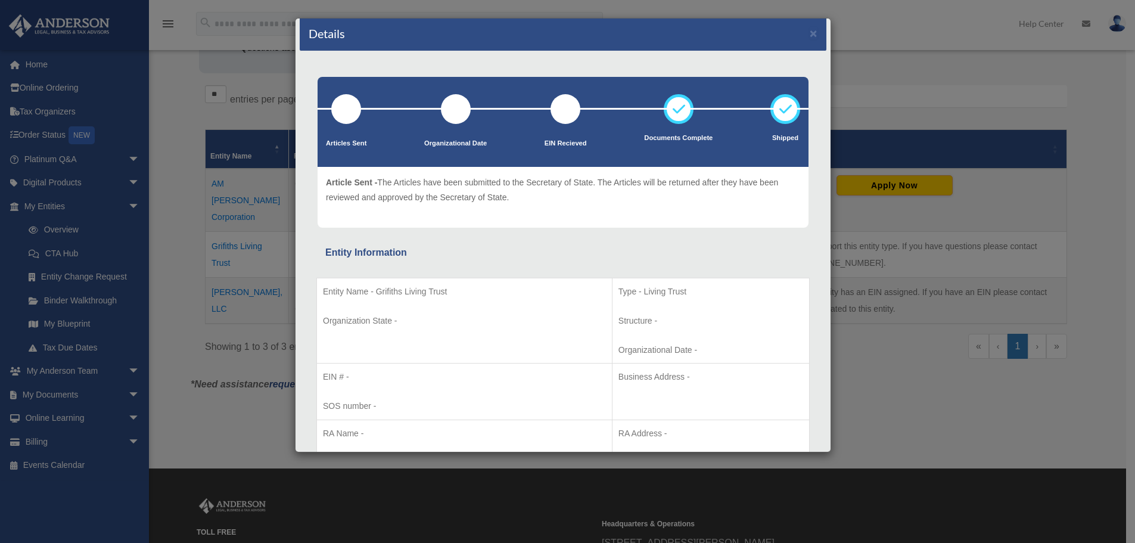
scroll to position [0, 0]
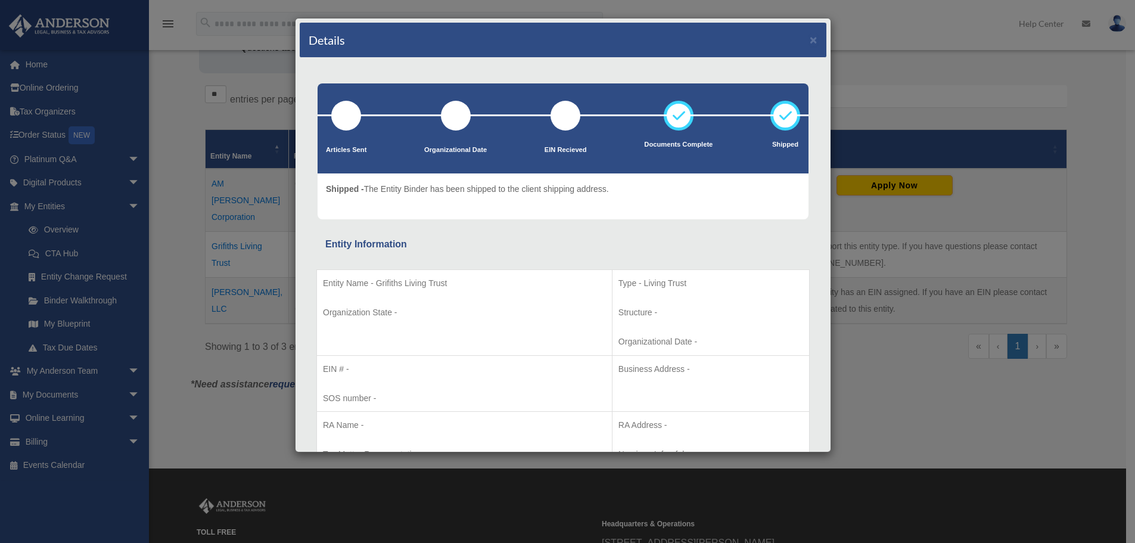
click at [855, 38] on div "Details × Articles Sent Organizational Date" at bounding box center [567, 271] width 1135 height 543
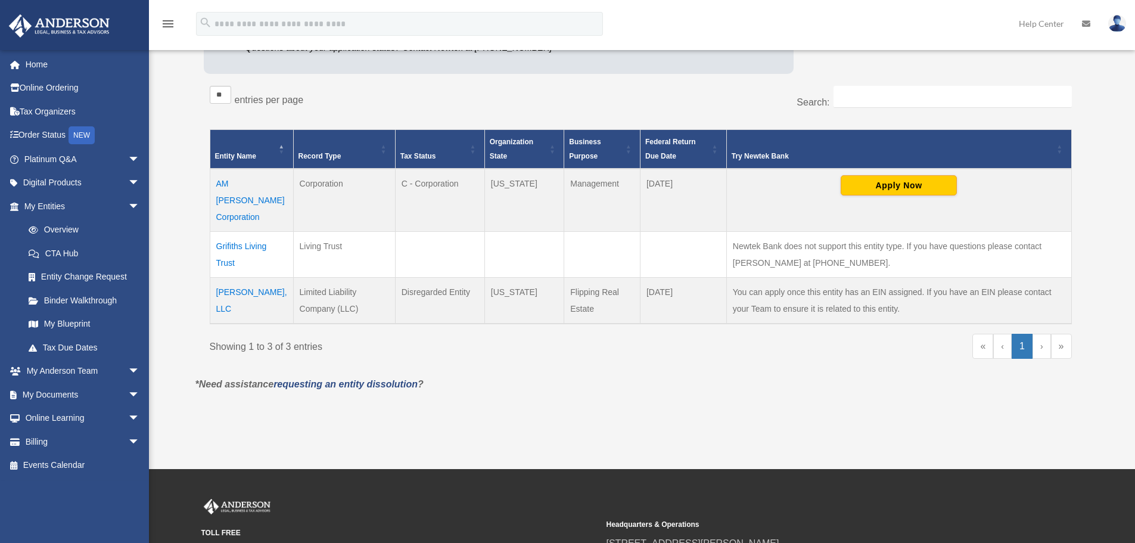
click at [240, 202] on td "AM [PERSON_NAME] Corporation" at bounding box center [251, 200] width 83 height 63
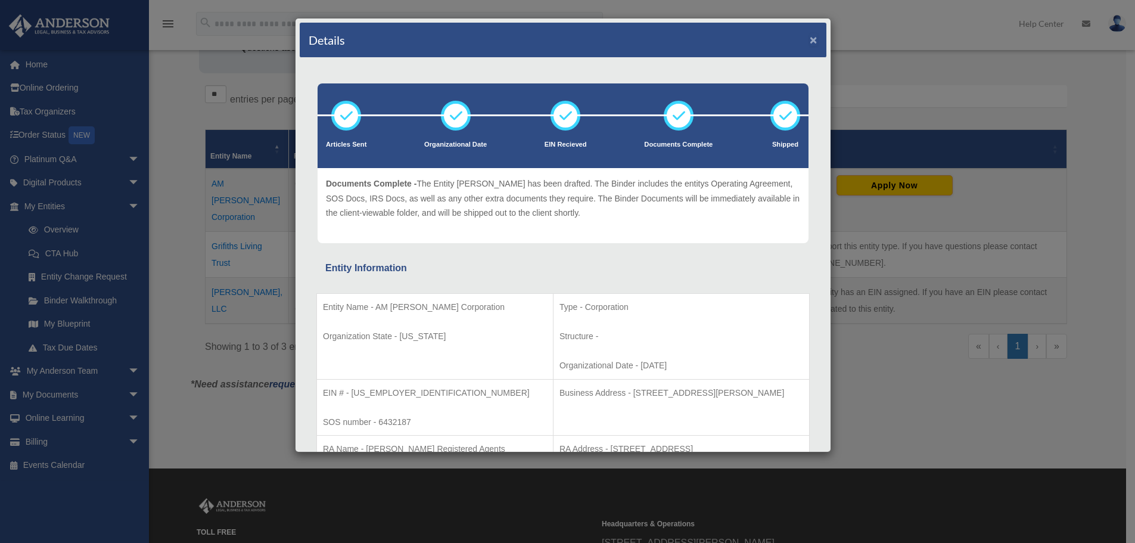
click at [810, 38] on button "×" at bounding box center [814, 39] width 8 height 13
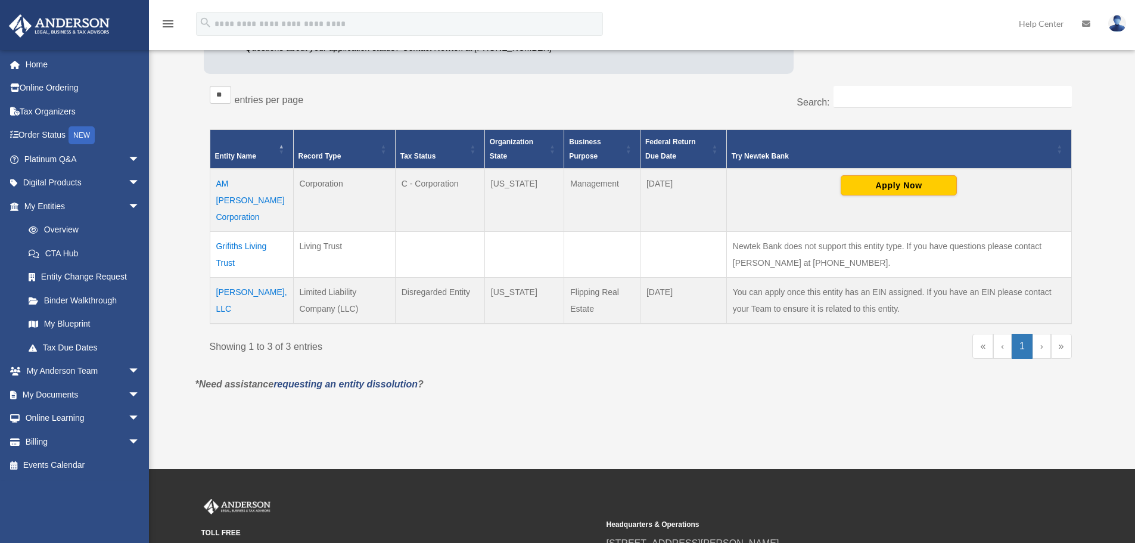
click at [229, 278] on td "[PERSON_NAME], LLC" at bounding box center [251, 301] width 83 height 46
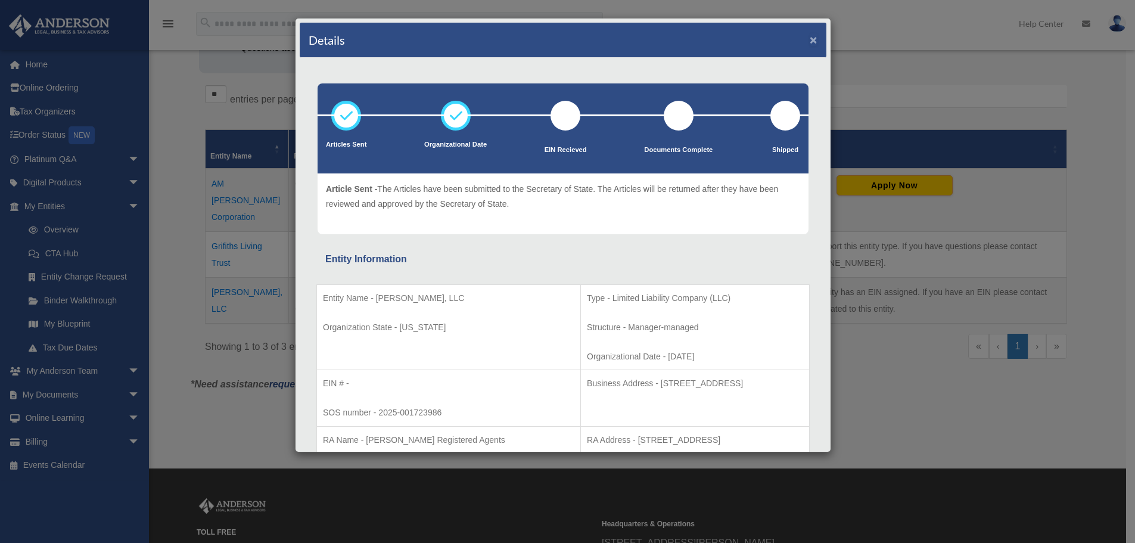
click at [810, 38] on button "×" at bounding box center [814, 39] width 8 height 13
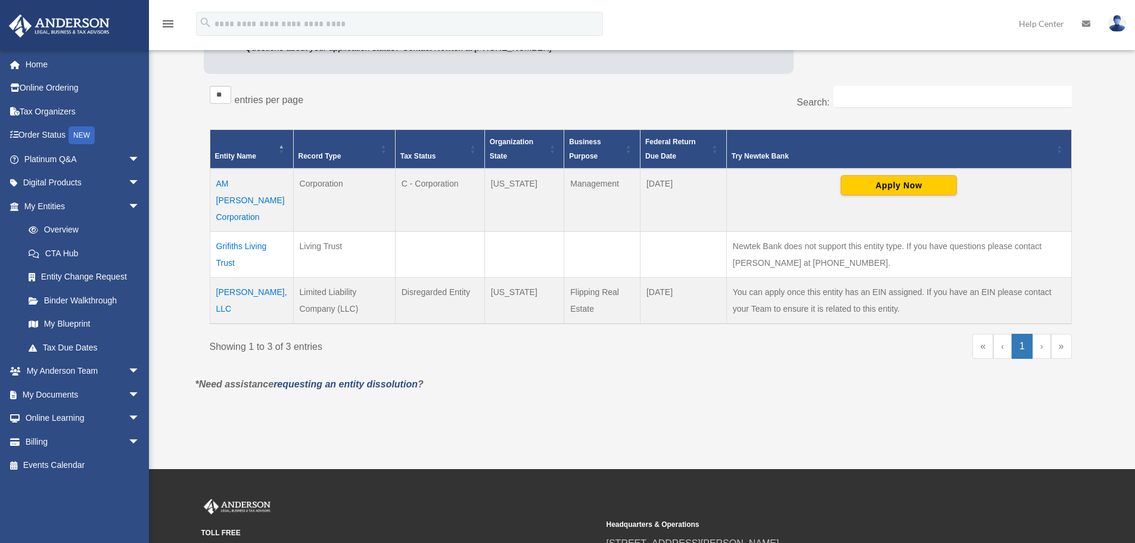
click at [234, 232] on td "Grifiths Living Trust" at bounding box center [251, 255] width 83 height 46
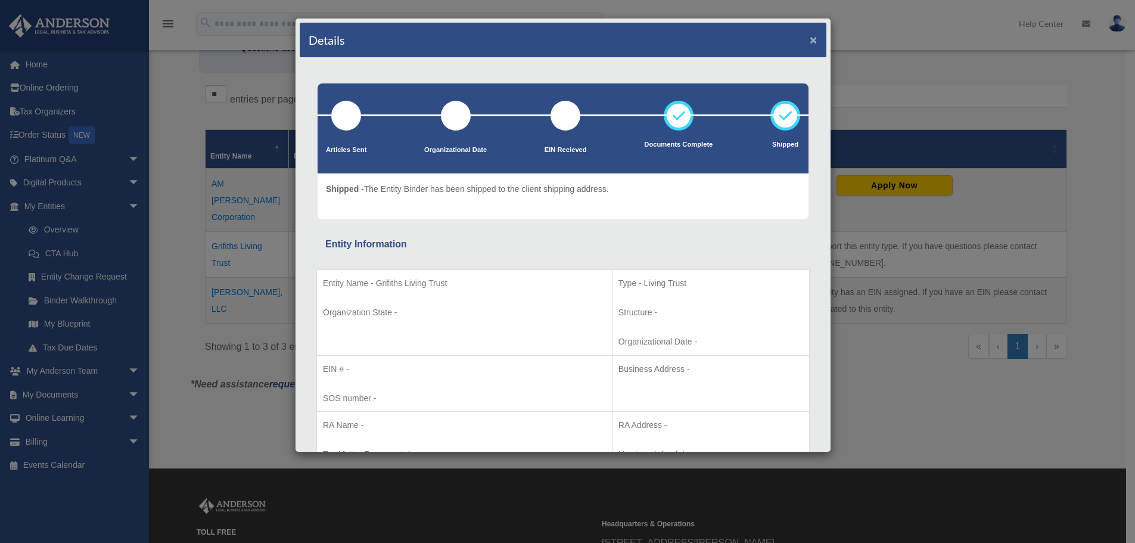
click at [810, 41] on button "×" at bounding box center [814, 39] width 8 height 13
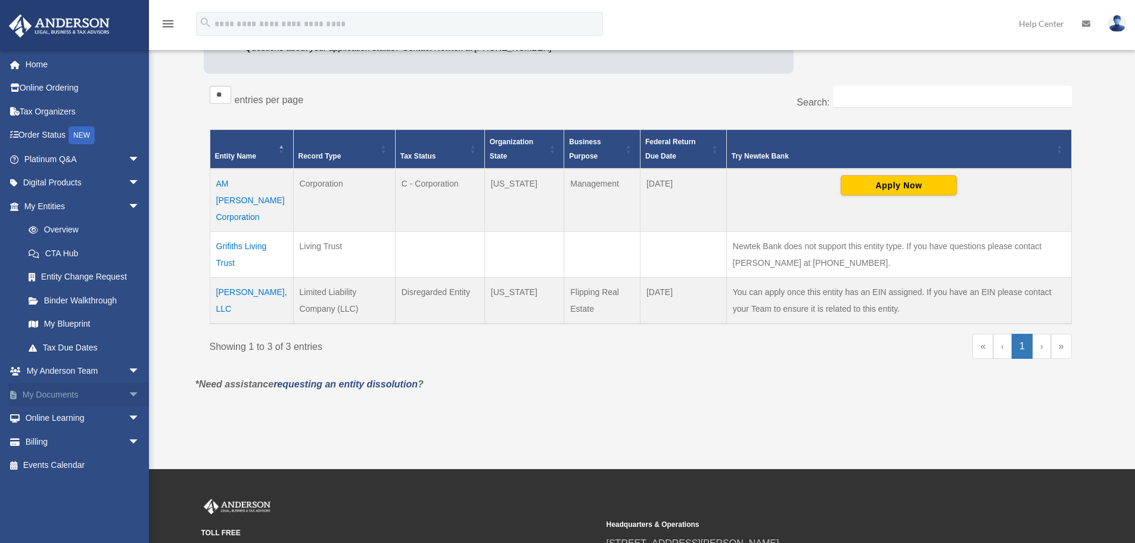
click at [128, 391] on span "arrow_drop_down" at bounding box center [140, 394] width 24 height 24
click at [46, 421] on link "Box" at bounding box center [87, 418] width 141 height 24
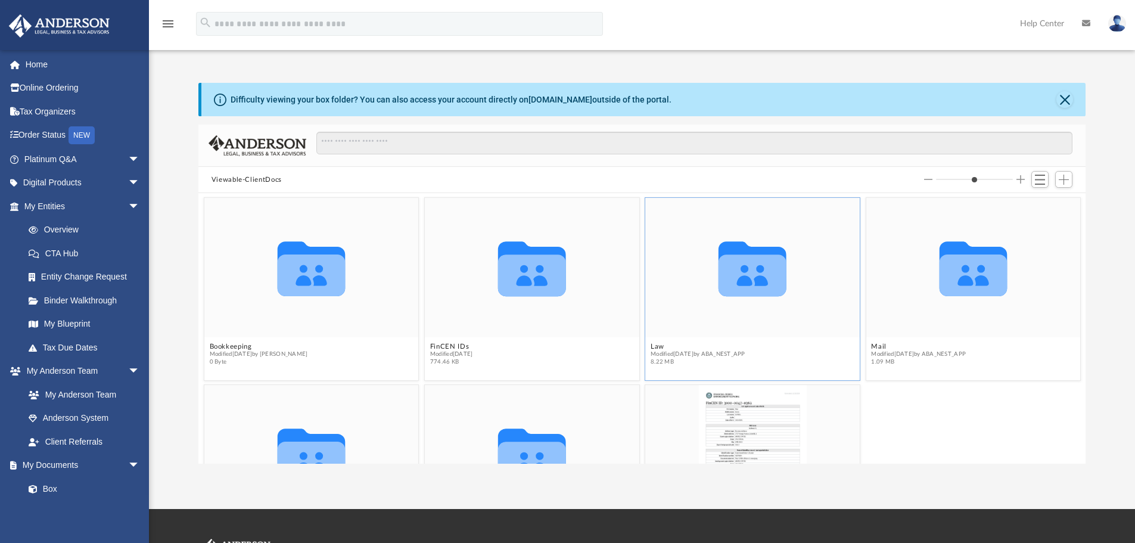
click at [730, 283] on icon "grid" at bounding box center [752, 275] width 68 height 42
click at [655, 348] on div "Law Modified Thu Jul 17 2025 by ABA_NEST_APP 8.22 MB" at bounding box center [698, 354] width 95 height 23
click at [655, 345] on button "Law" at bounding box center [698, 347] width 95 height 8
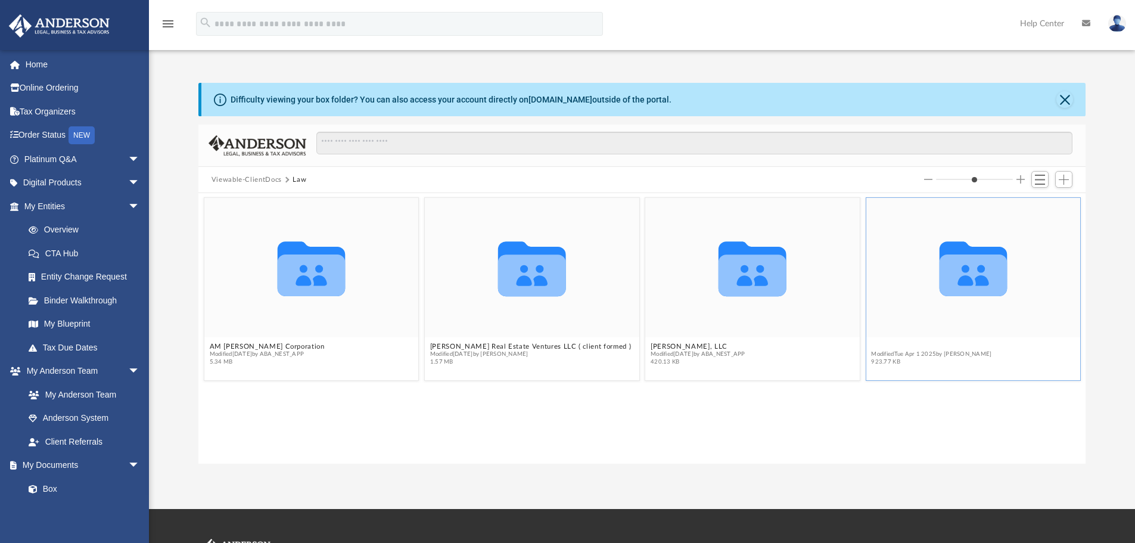
click at [876, 344] on button "Trusts" at bounding box center [931, 347] width 120 height 8
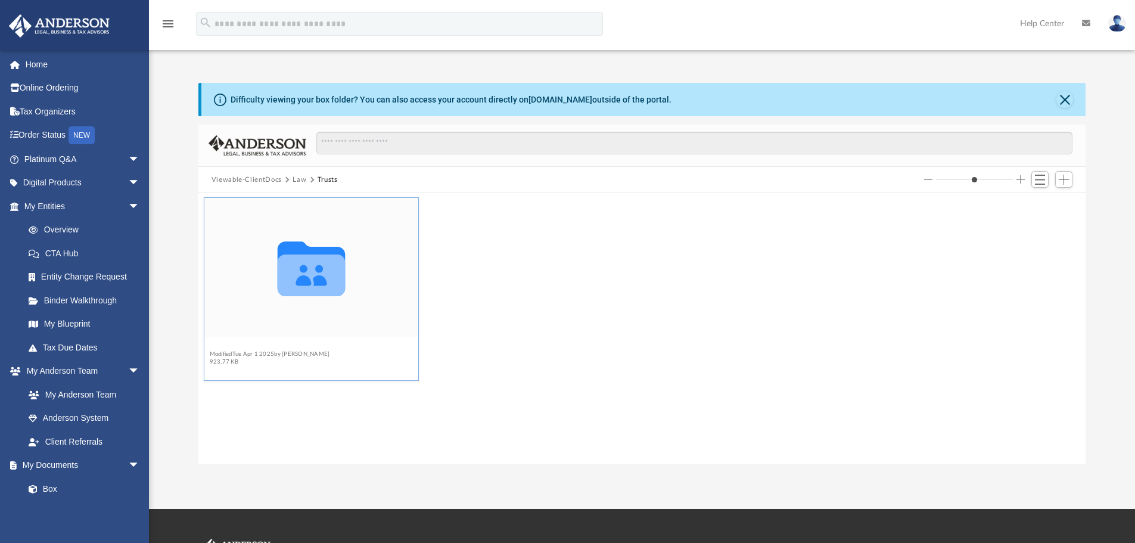
click at [220, 345] on button "Land Trusts" at bounding box center [269, 347] width 120 height 8
click at [235, 344] on button "Land Trust - Barrows Trust" at bounding box center [269, 347] width 120 height 8
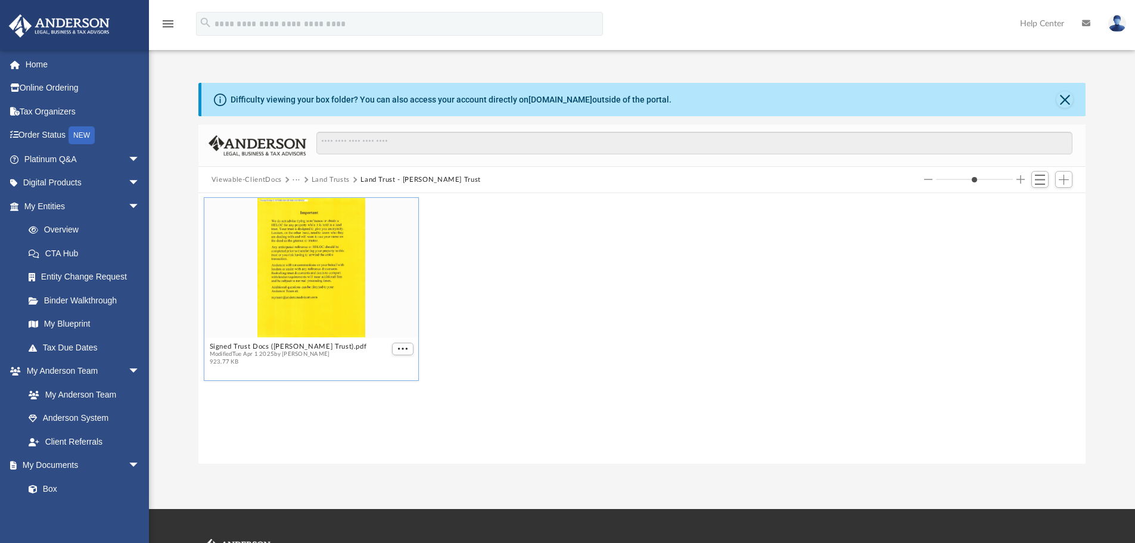
click at [312, 294] on div "grid" at bounding box center [311, 267] width 214 height 139
click at [403, 343] on button "More options" at bounding box center [402, 349] width 21 height 13
click at [390, 368] on li "Preview" at bounding box center [388, 370] width 35 height 13
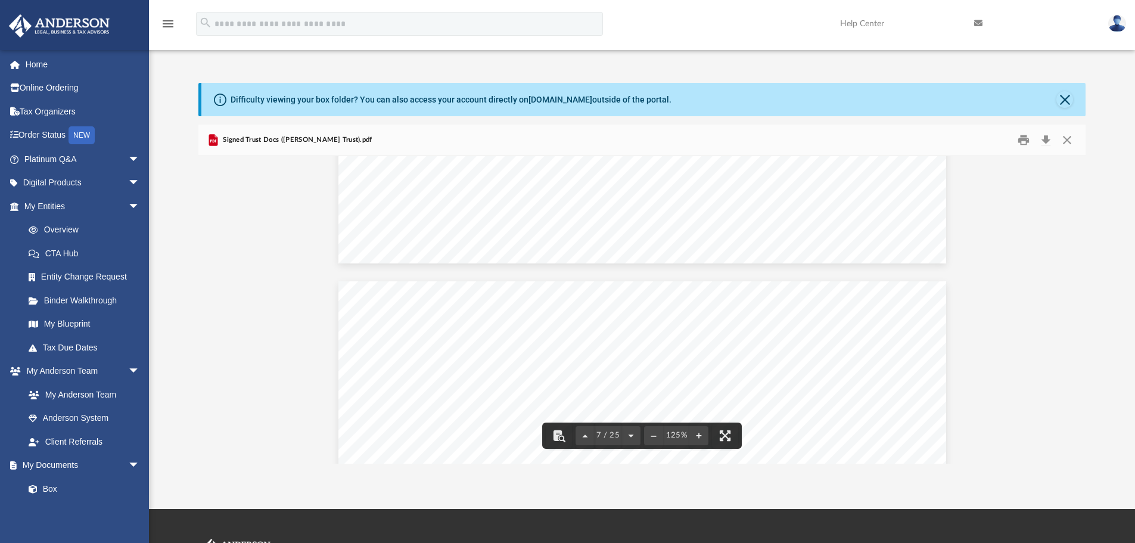
scroll to position [4885, 0]
click at [1062, 99] on button "Close" at bounding box center [1064, 99] width 17 height 17
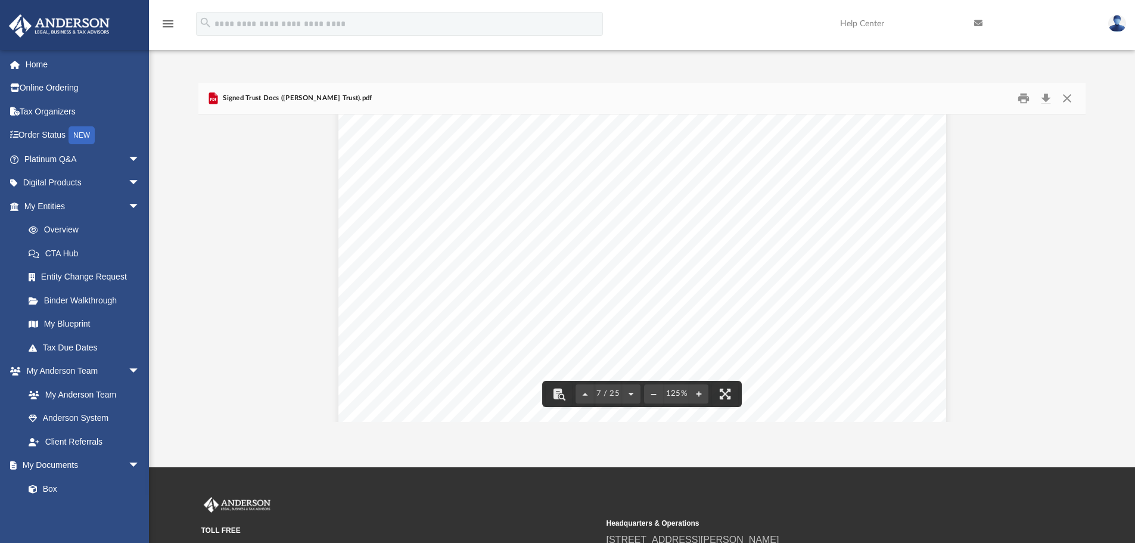
scroll to position [5063, 0]
click at [1065, 99] on button "Close" at bounding box center [1066, 98] width 21 height 18
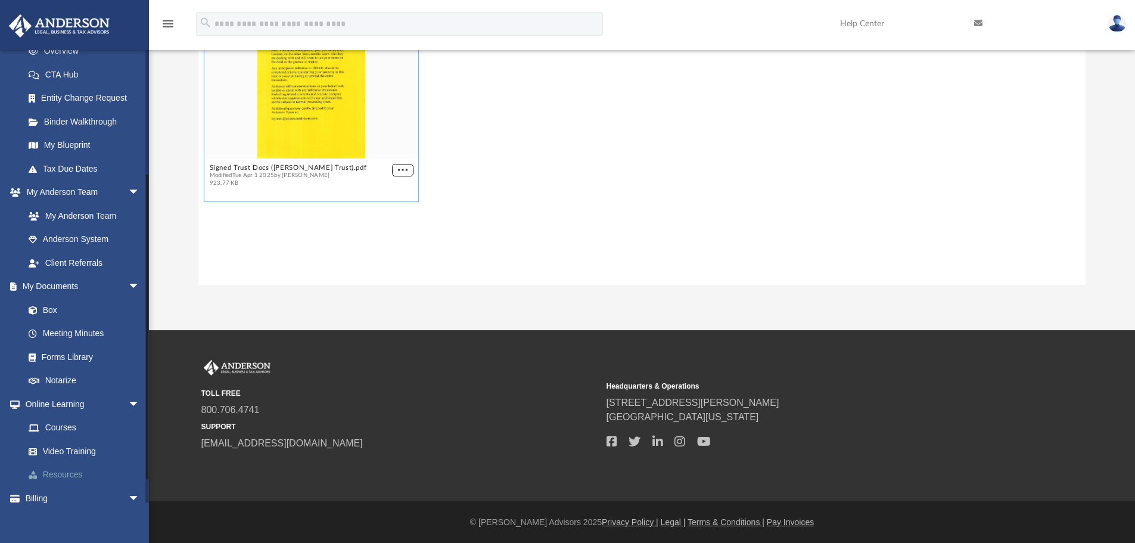
scroll to position [138, 0]
click at [129, 496] on span "arrow_drop_down" at bounding box center [140, 498] width 24 height 24
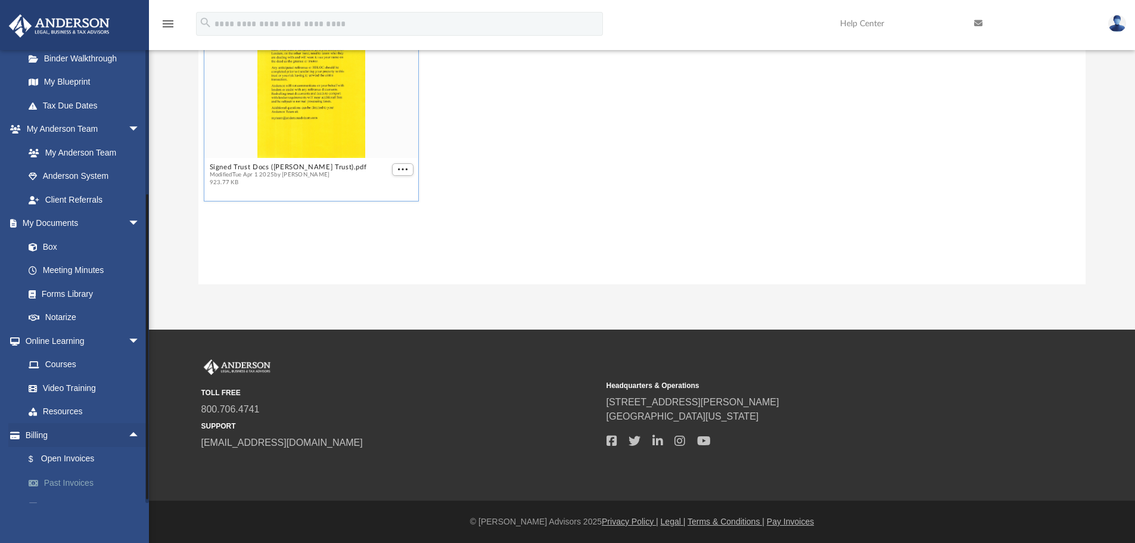
scroll to position [284, 0]
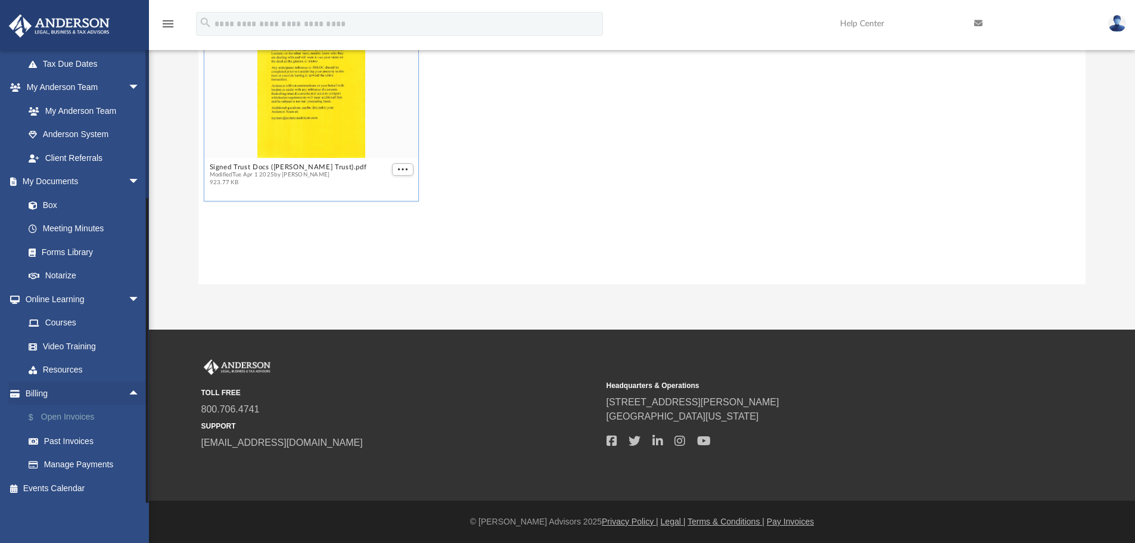
click at [73, 422] on link "$ Open Invoices" at bounding box center [87, 417] width 141 height 24
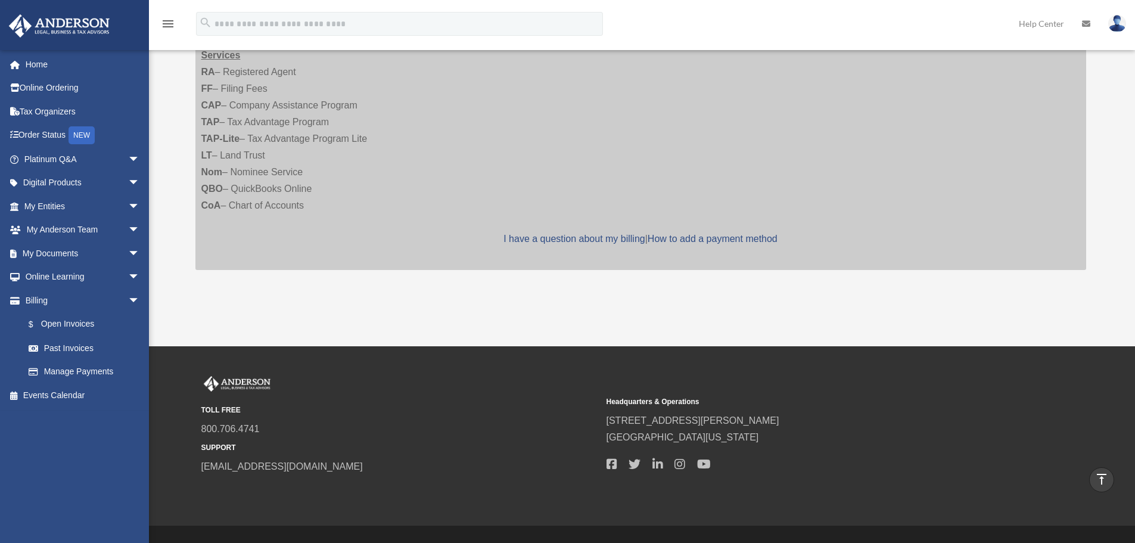
scroll to position [354, 0]
